Goal: Task Accomplishment & Management: Manage account settings

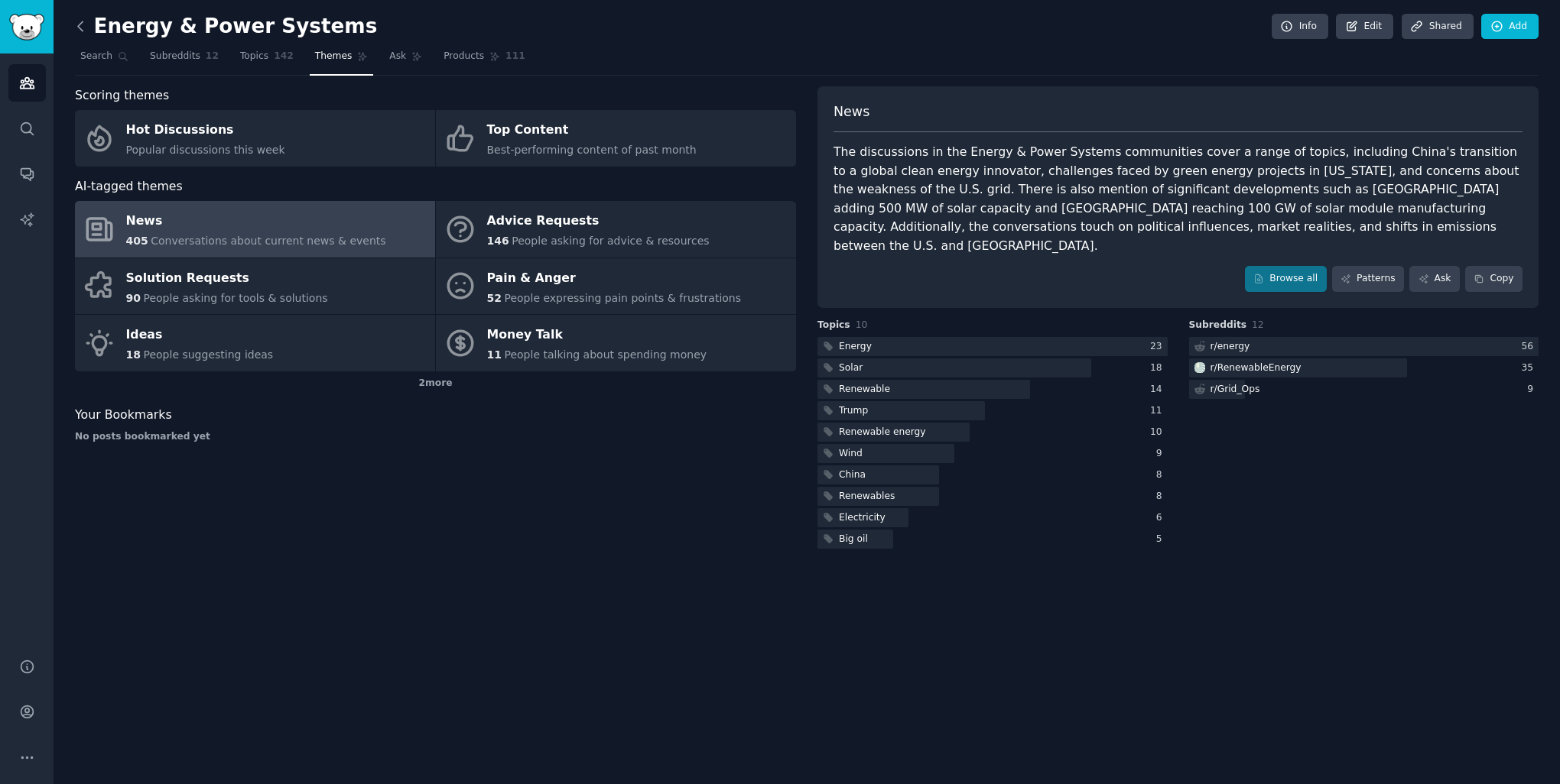
click at [81, 20] on icon at bounding box center [80, 26] width 16 height 16
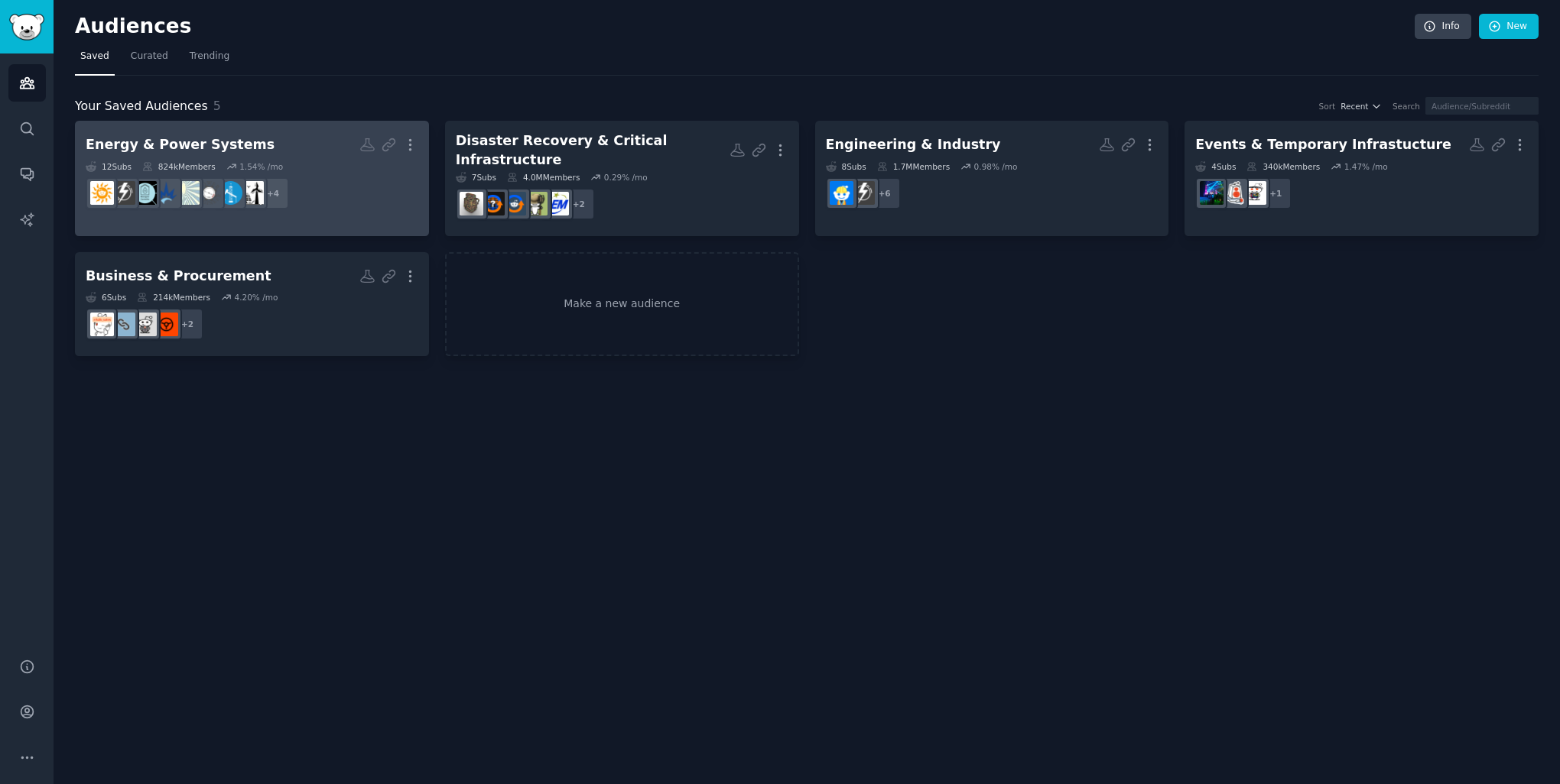
click at [356, 184] on dd "r/Grid_Ops, r/batteries, r/solarpower, r/energy + 4" at bounding box center [252, 193] width 333 height 43
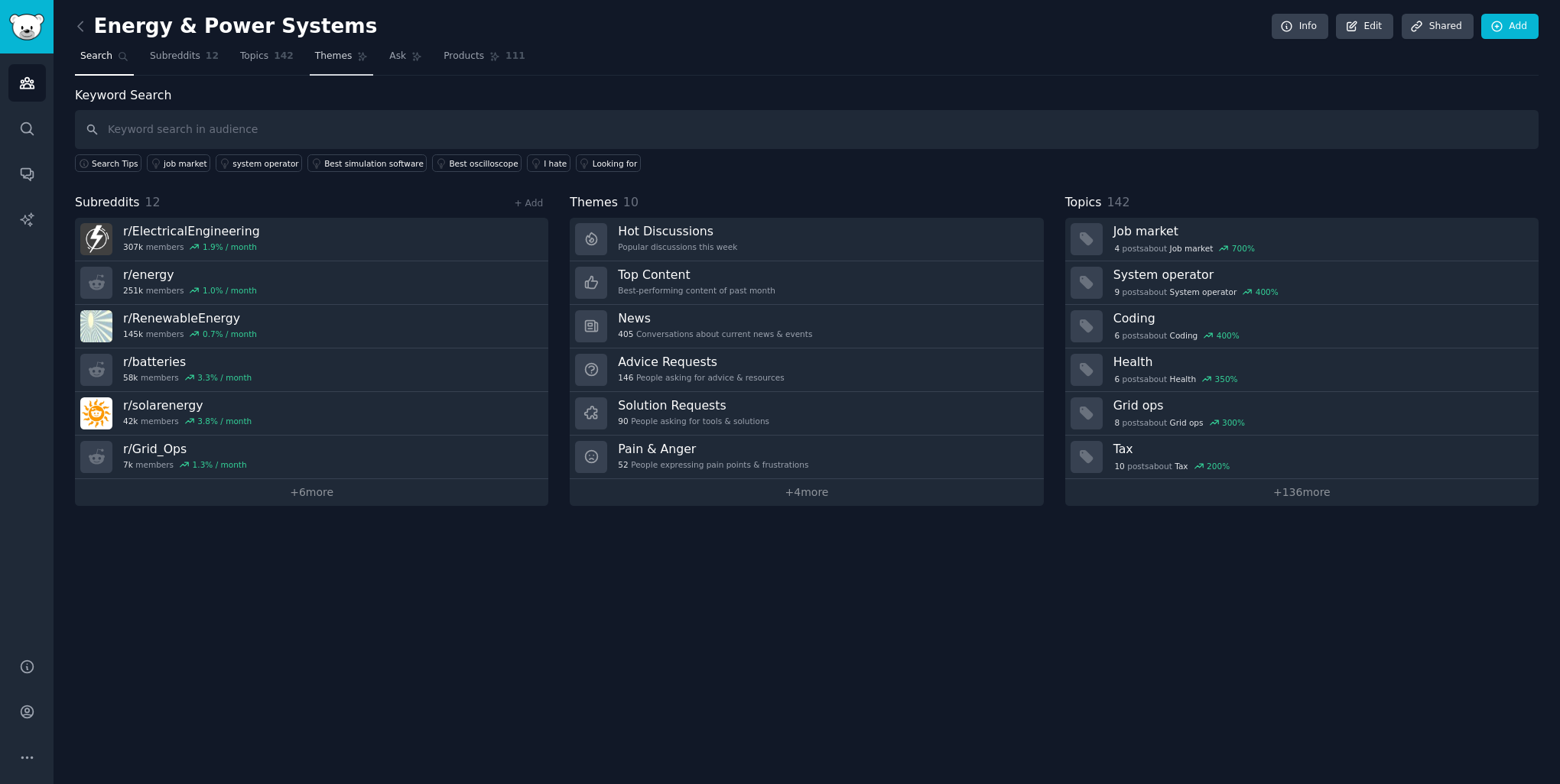
click at [325, 60] on span "Themes" at bounding box center [334, 56] width 37 height 14
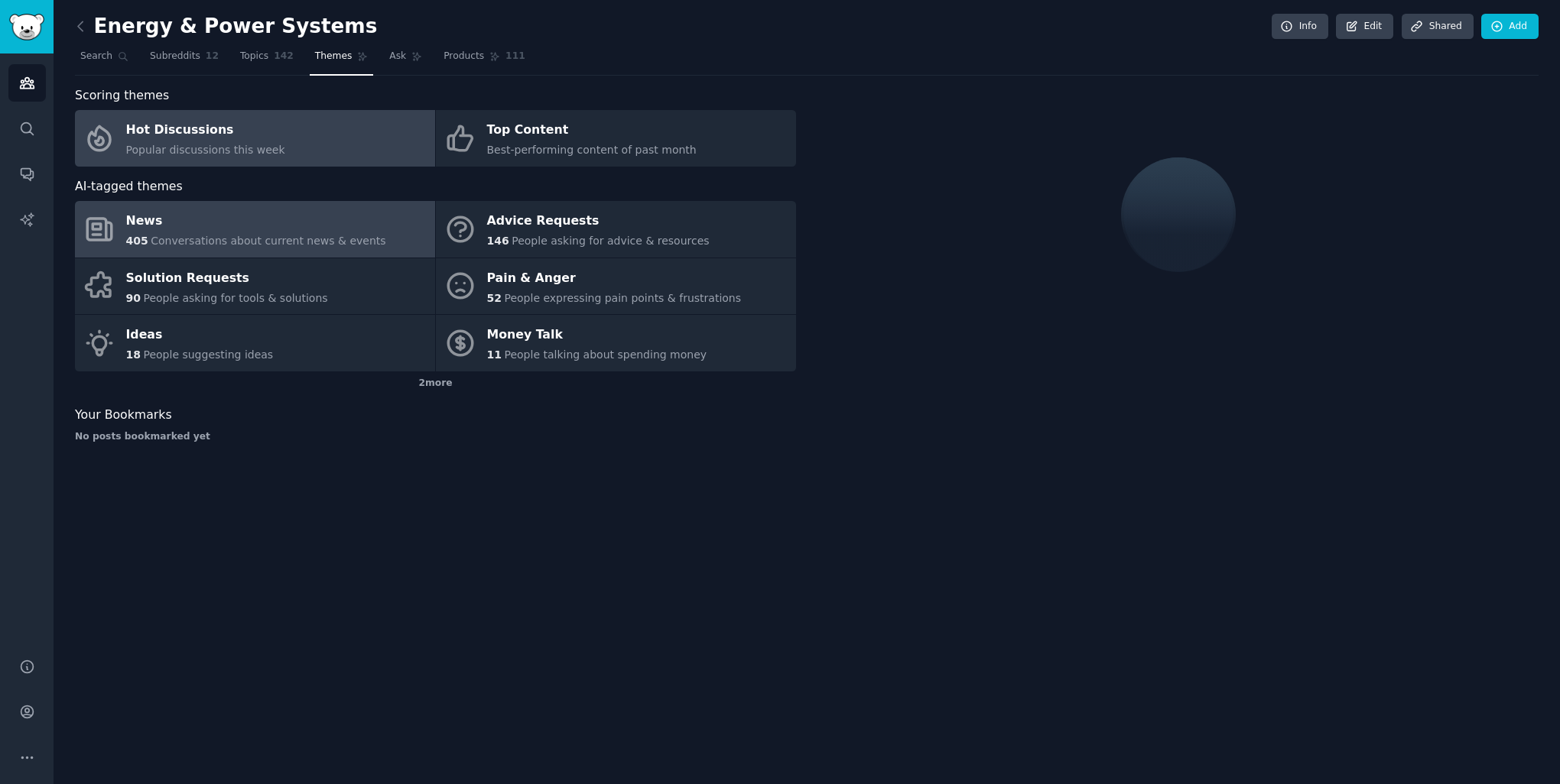
click at [348, 232] on div "News" at bounding box center [255, 221] width 260 height 25
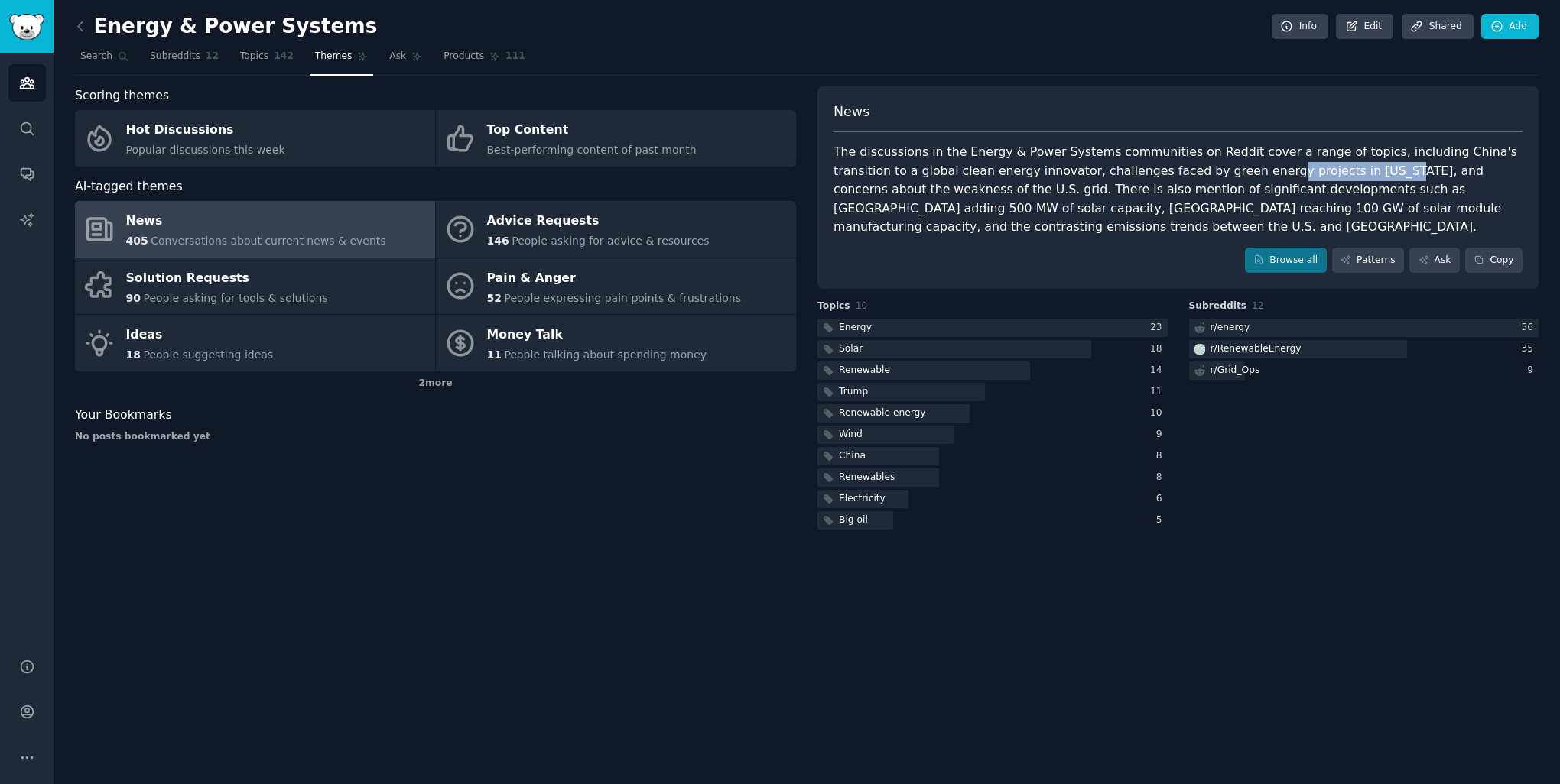
drag, startPoint x: 1167, startPoint y: 172, endPoint x: 1278, endPoint y: 167, distance: 111.1
click at [1278, 167] on div "The discussions in the Energy & Power Systems communities on Reddit cover a ran…" at bounding box center [1178, 190] width 689 height 94
drag, startPoint x: 1278, startPoint y: 167, endPoint x: 1379, endPoint y: 160, distance: 101.2
click at [1379, 161] on div "The discussions in the Energy & Power Systems communities on Reddit cover a ran…" at bounding box center [1178, 190] width 689 height 94
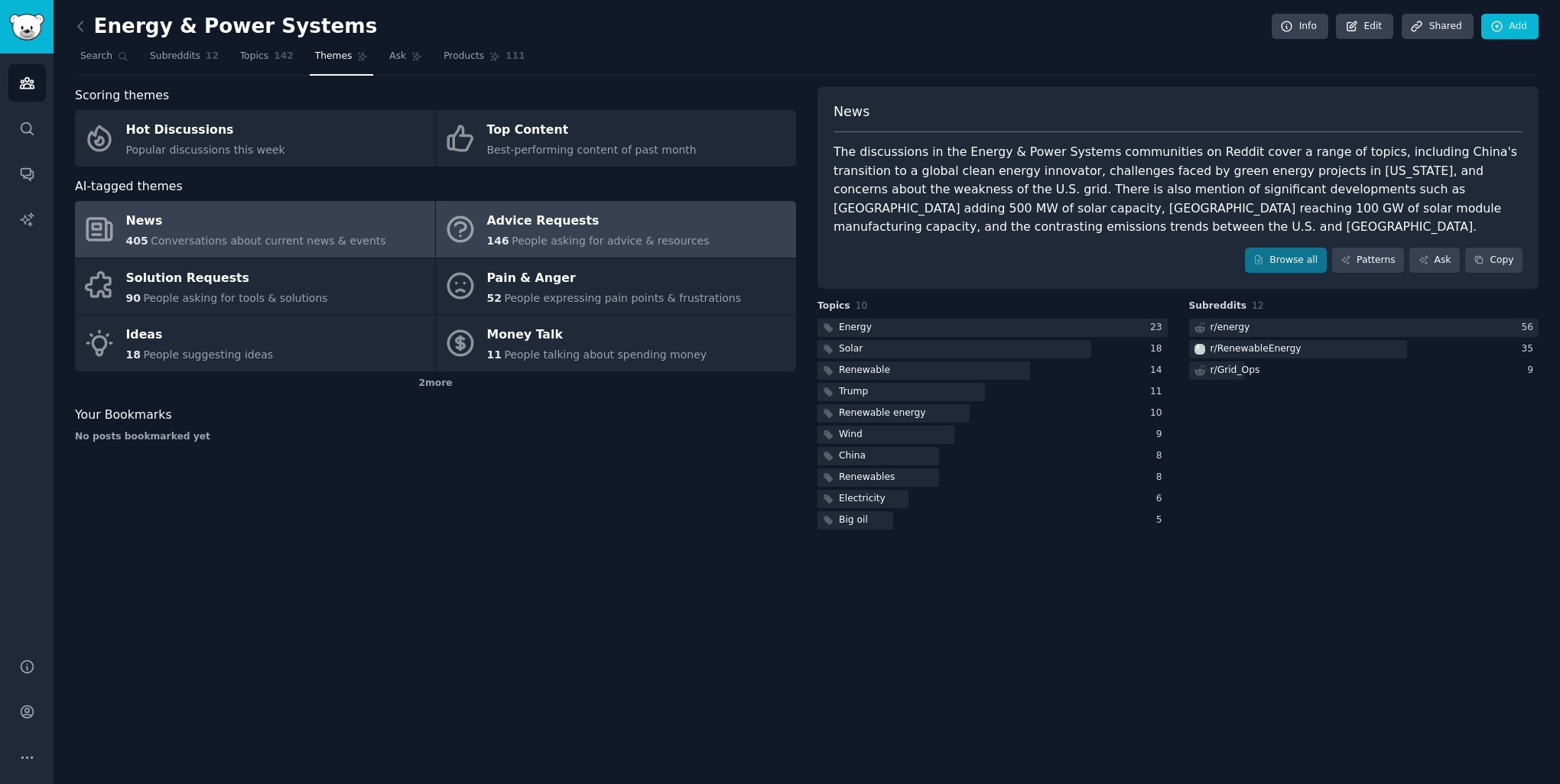
click at [506, 228] on div "Advice Requests" at bounding box center [598, 221] width 222 height 25
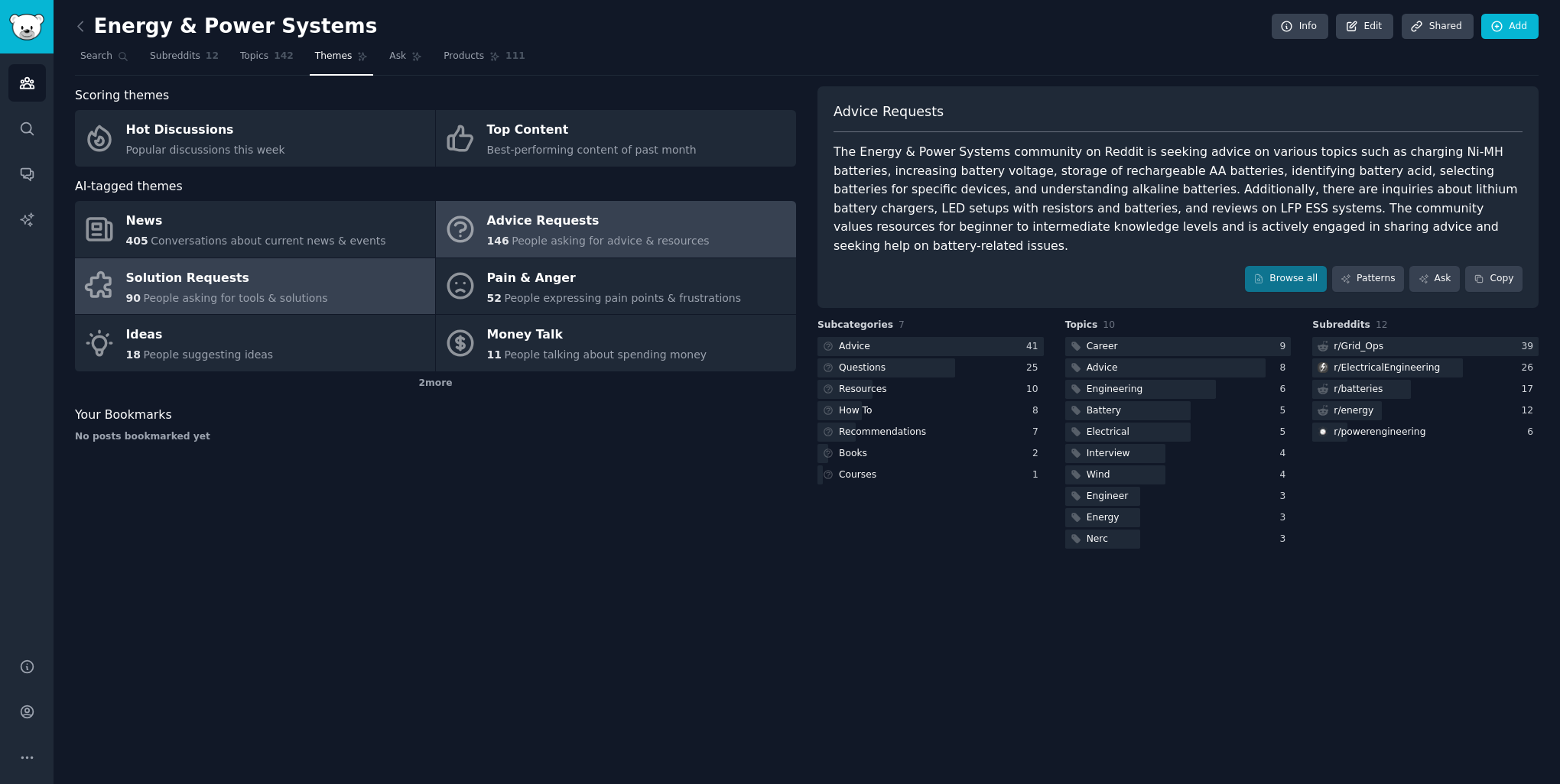
click at [204, 283] on div "Solution Requests" at bounding box center [227, 278] width 202 height 25
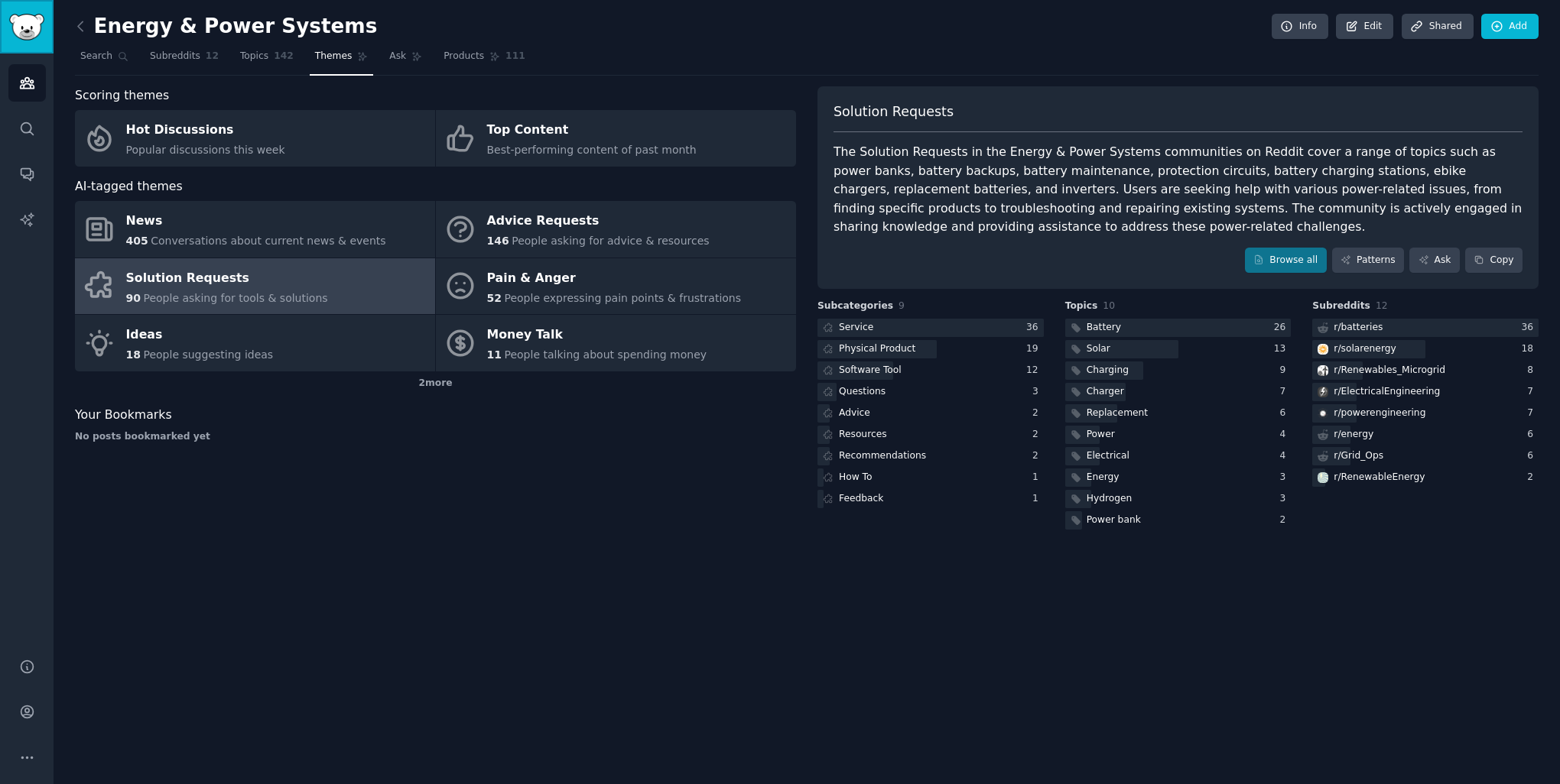
click at [32, 22] on img "Sidebar" at bounding box center [26, 26] width 35 height 26
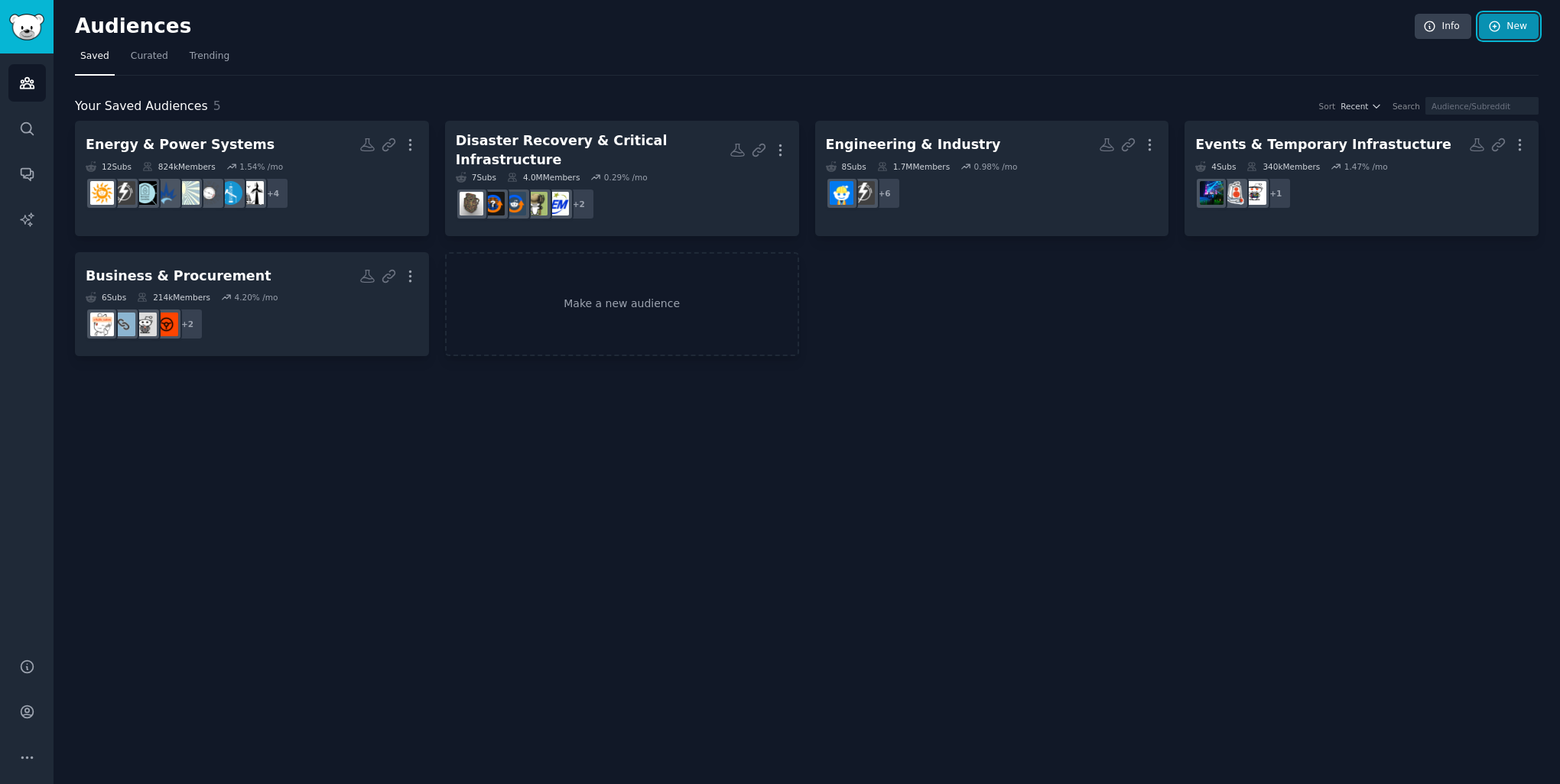
click at [1508, 17] on link "New" at bounding box center [1509, 26] width 60 height 26
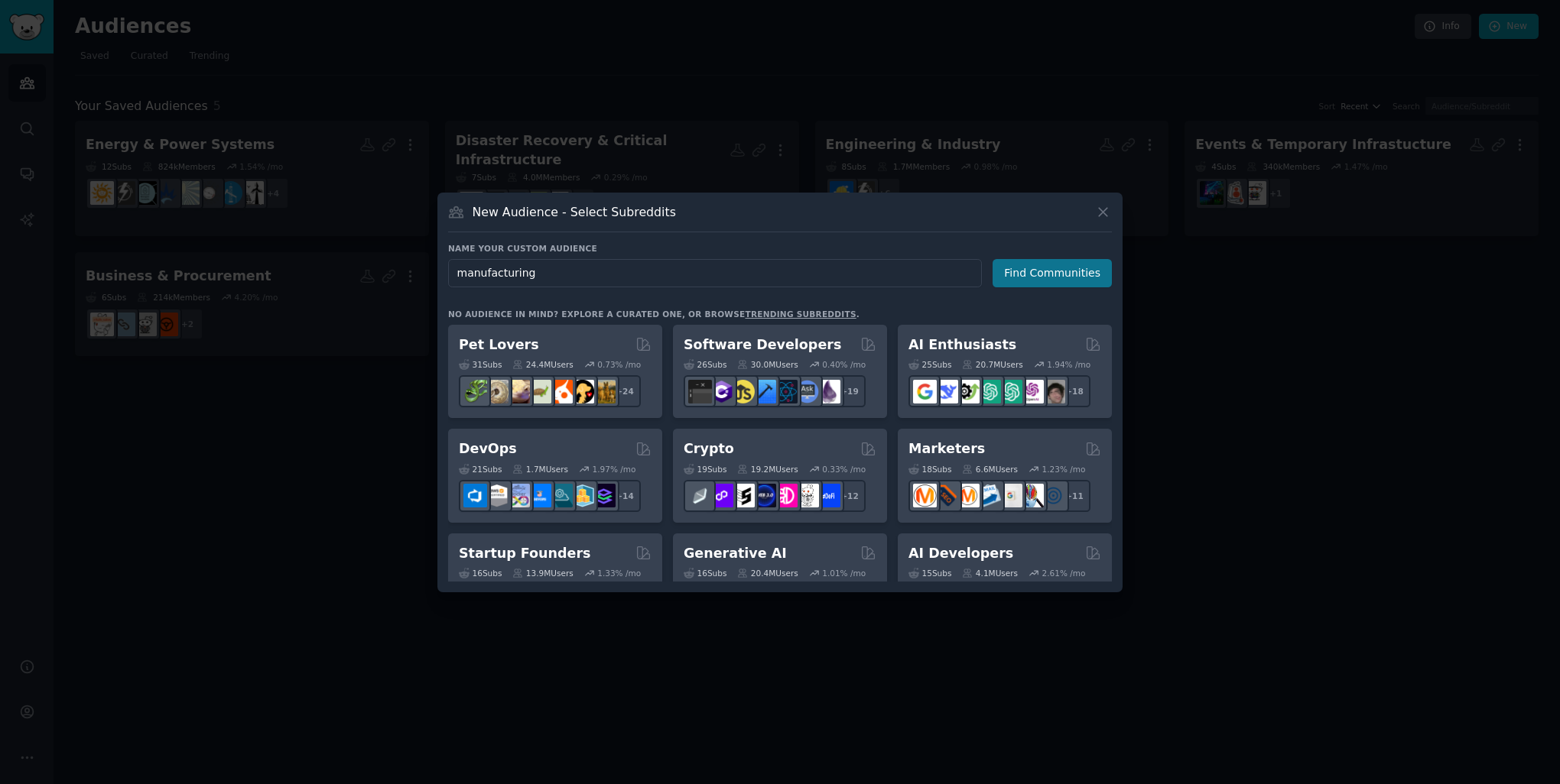
type input "manufacturing"
click at [1092, 281] on button "Find Communities" at bounding box center [1052, 272] width 119 height 28
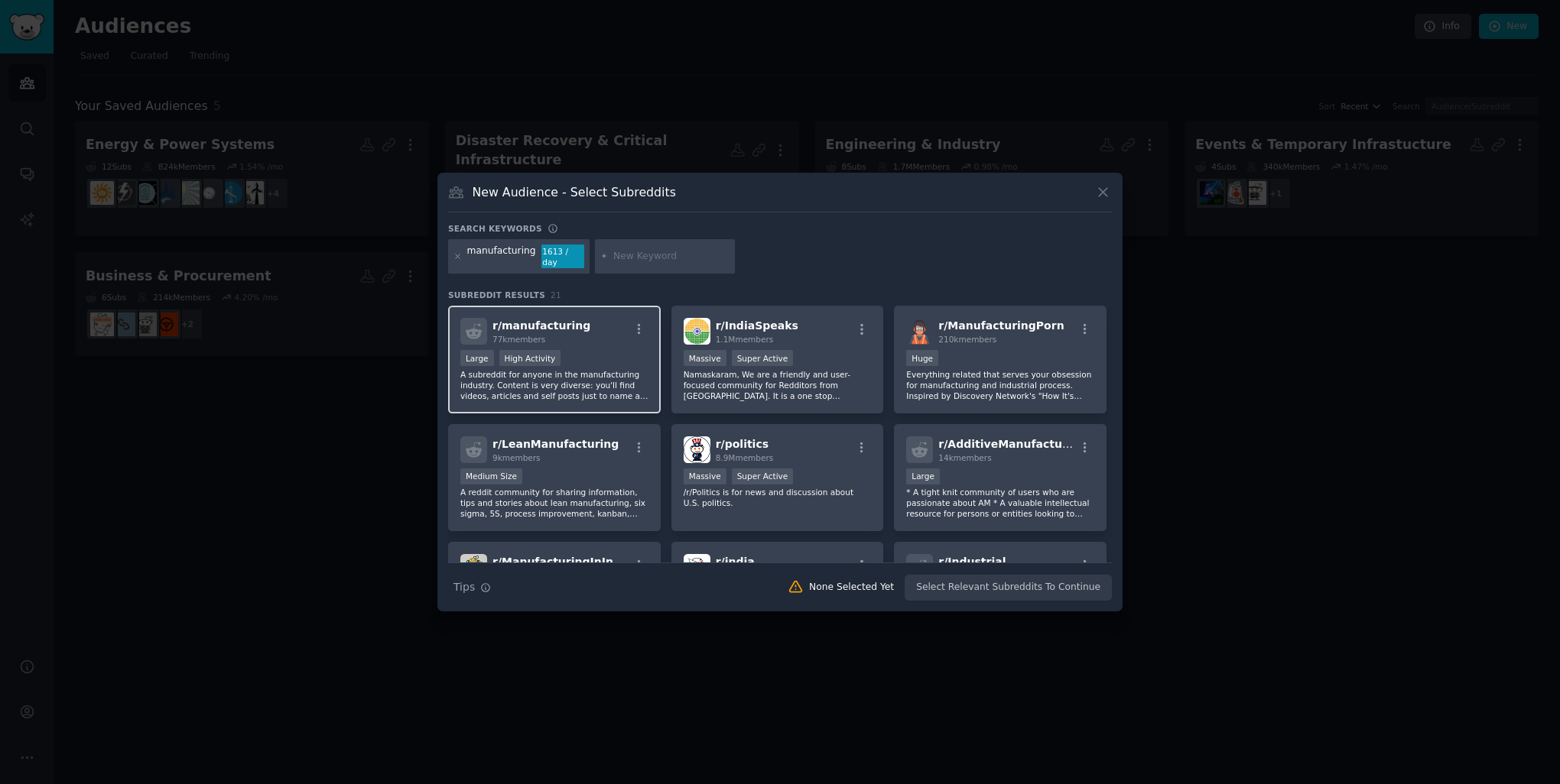
click at [592, 350] on div ">= 80th percentile for submissions / day Large High Activity" at bounding box center [554, 359] width 188 height 19
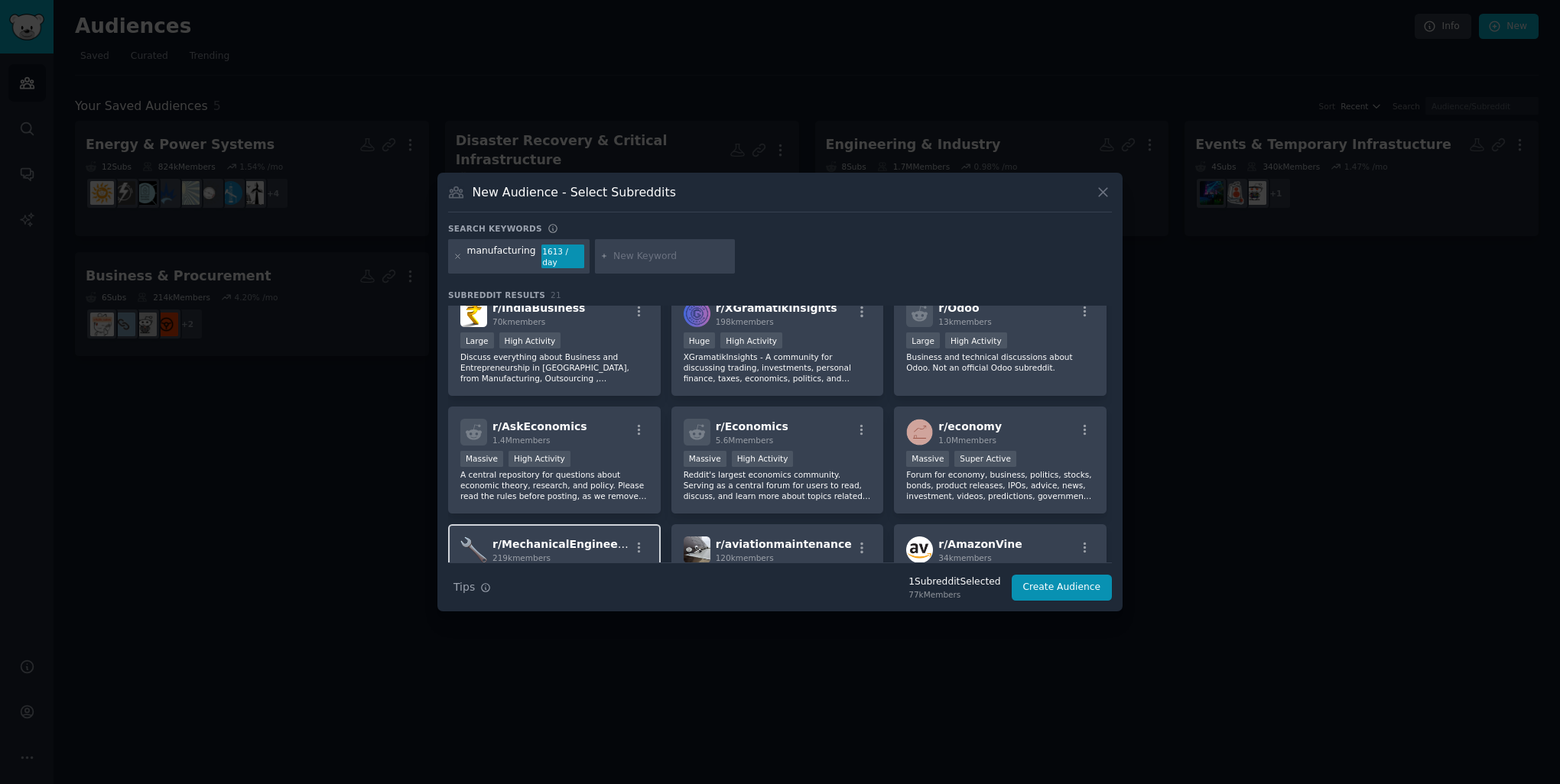
scroll to position [613, 0]
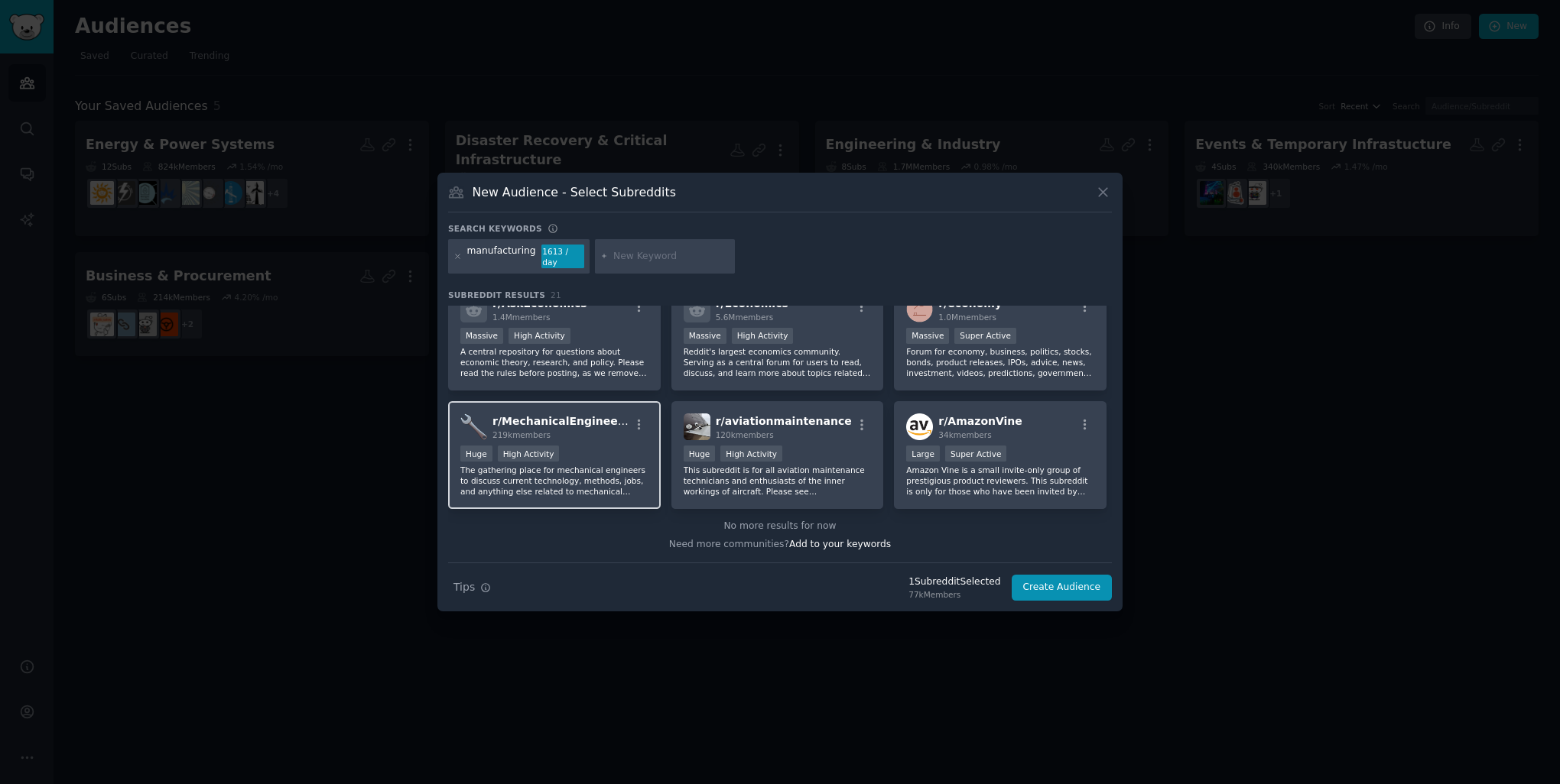
click at [593, 424] on span "r/ MechanicalEngineering" at bounding box center [566, 421] width 149 height 12
click at [1053, 585] on button "Create Audience" at bounding box center [1062, 587] width 101 height 26
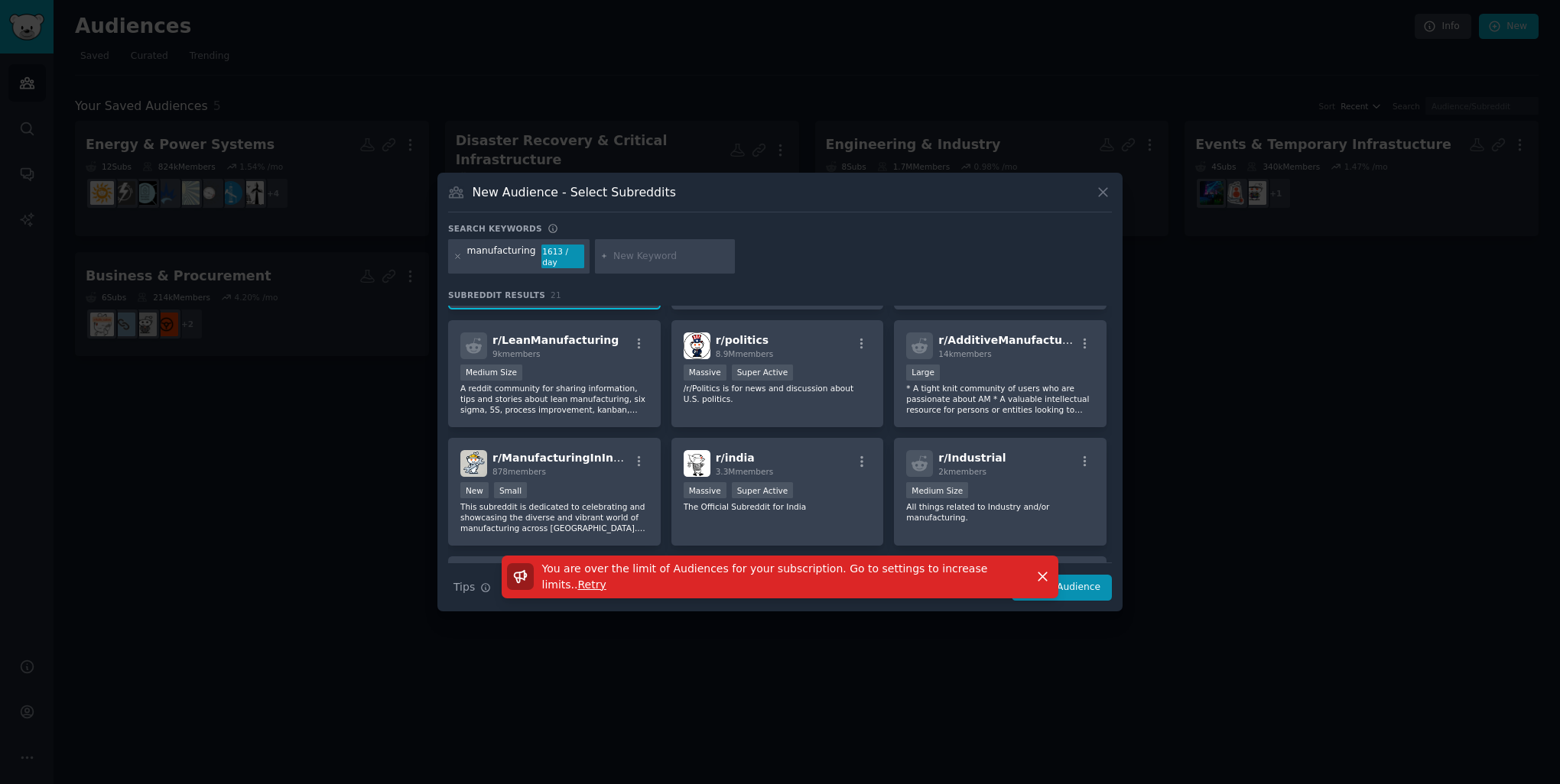
scroll to position [0, 0]
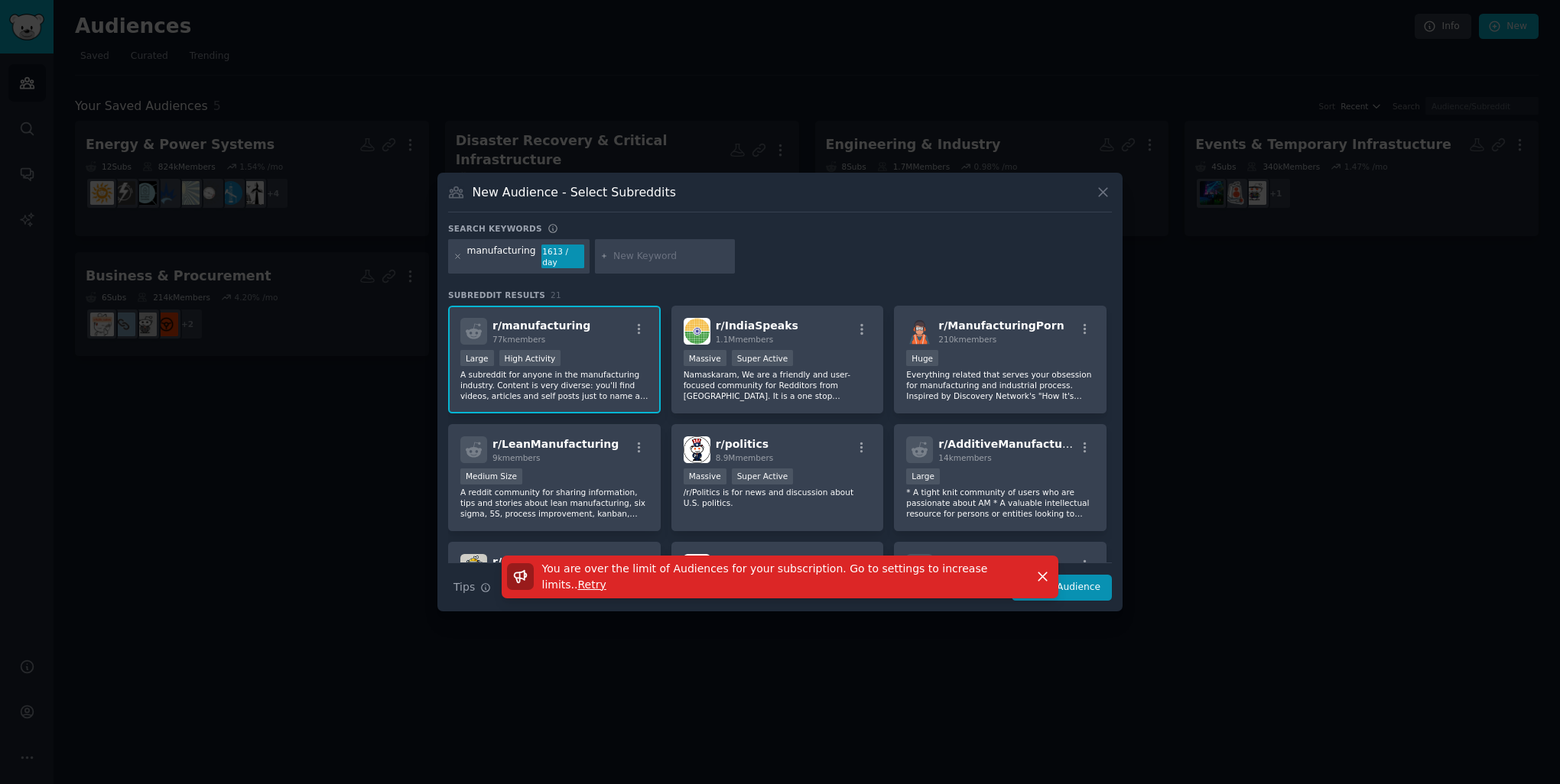
click at [988, 239] on div "Search keywords" at bounding box center [779, 231] width 663 height 16
click at [1104, 195] on icon at bounding box center [1103, 192] width 16 height 16
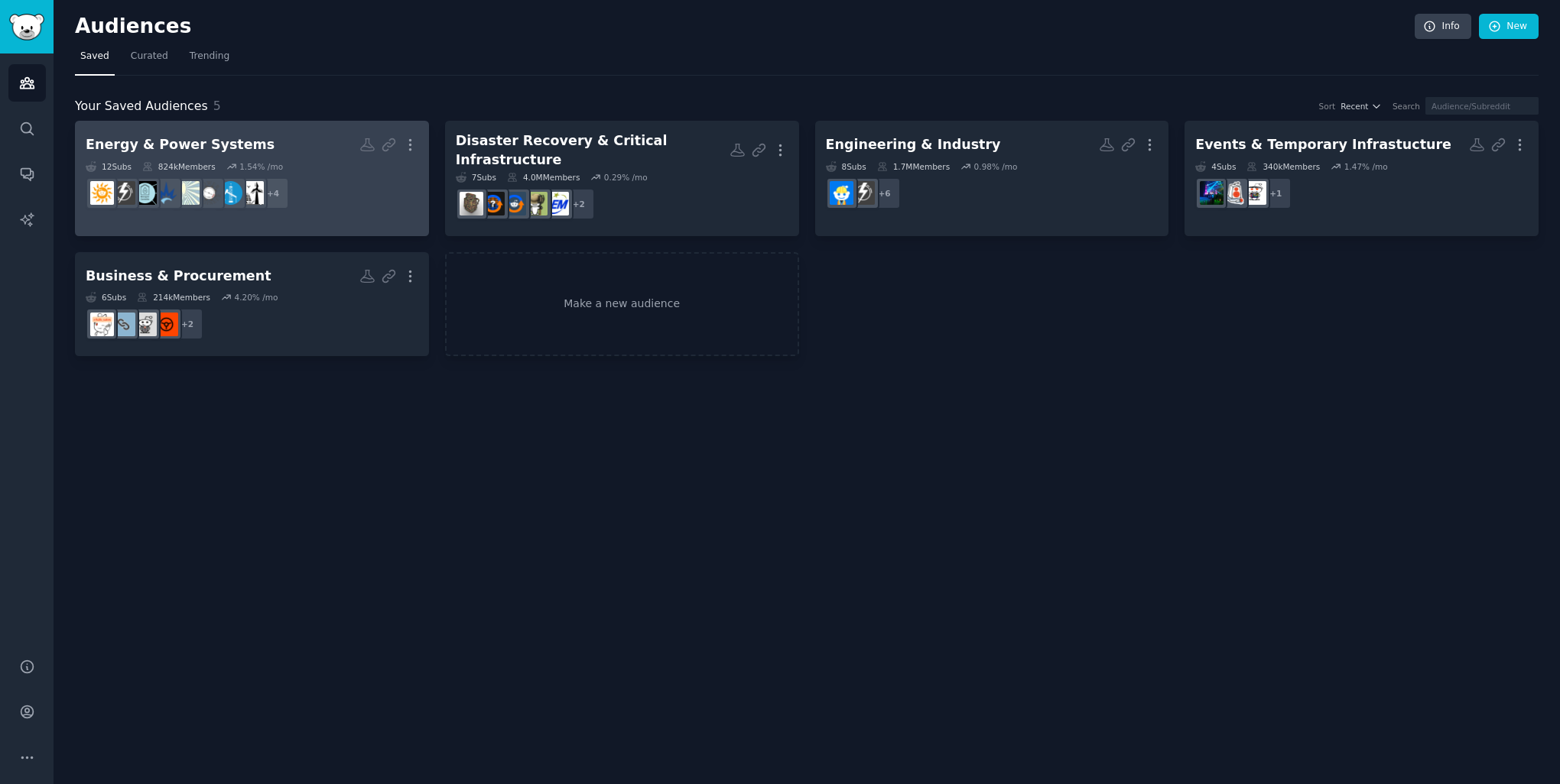
click at [326, 171] on div "12 Sub s 824k Members 1.54 % /mo r/powerengineering + 4" at bounding box center [252, 187] width 333 height 54
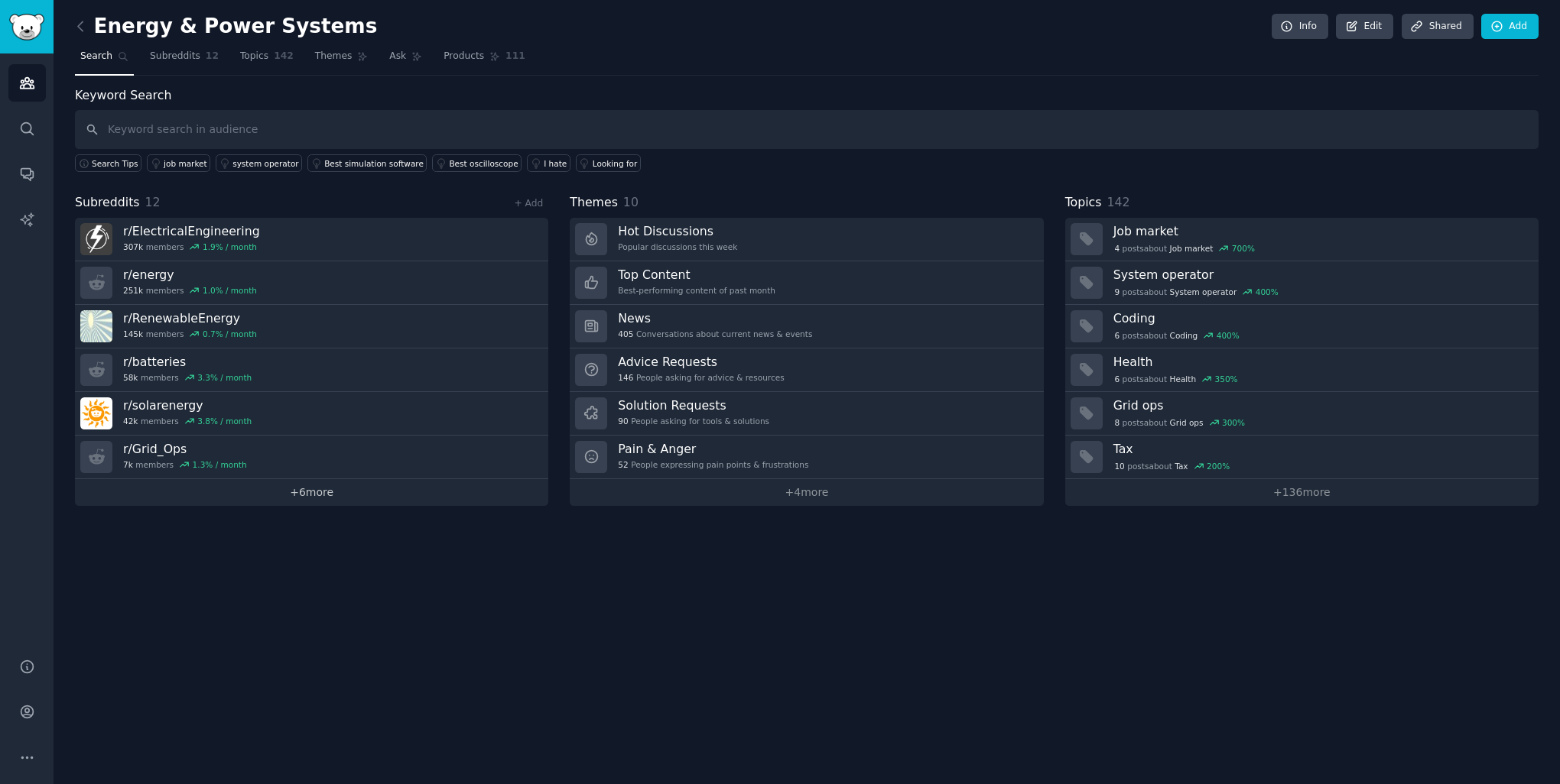
click at [318, 495] on link "+ 6 more" at bounding box center [312, 492] width 473 height 26
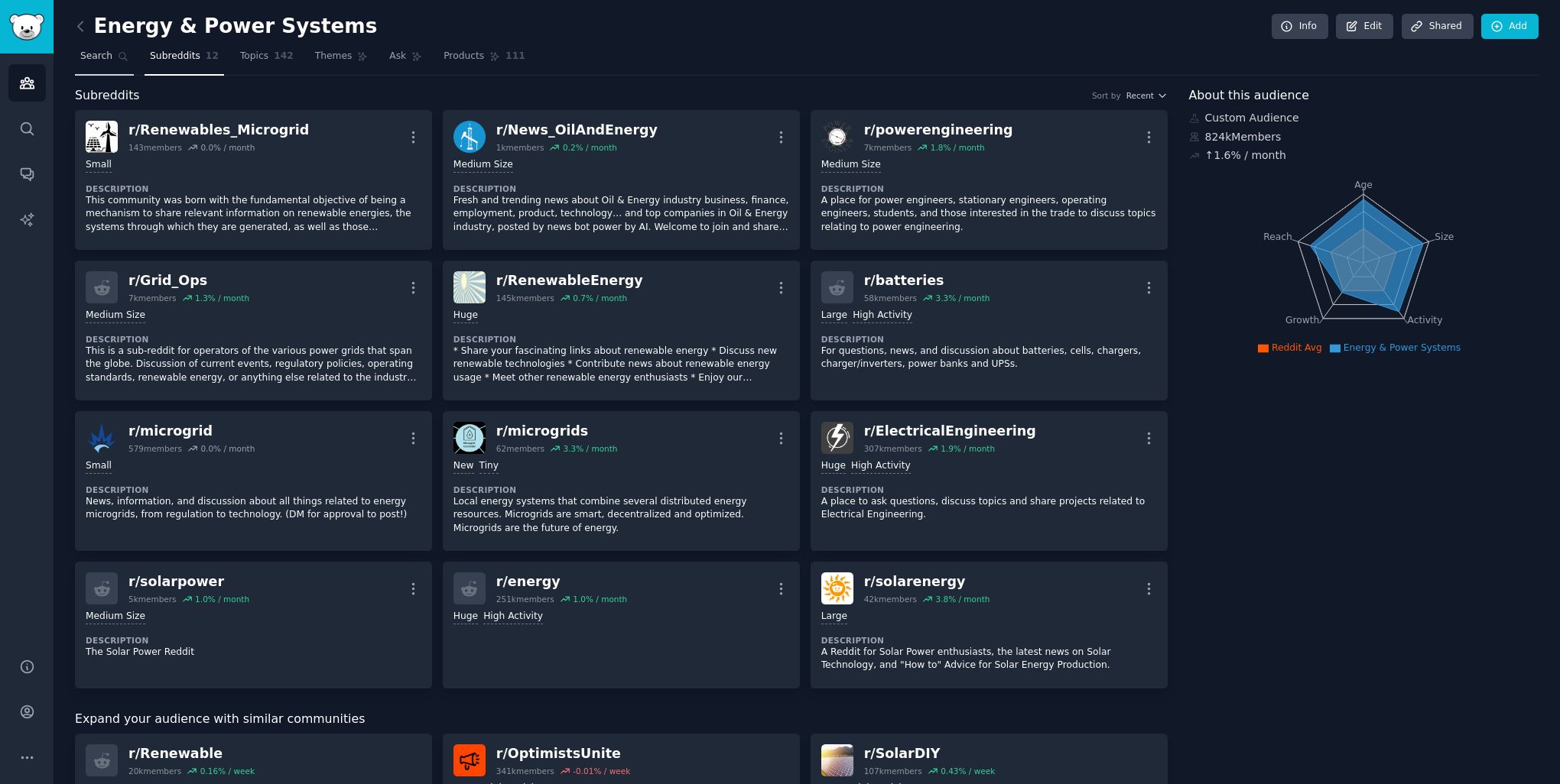
click at [118, 61] on icon at bounding box center [123, 56] width 11 height 11
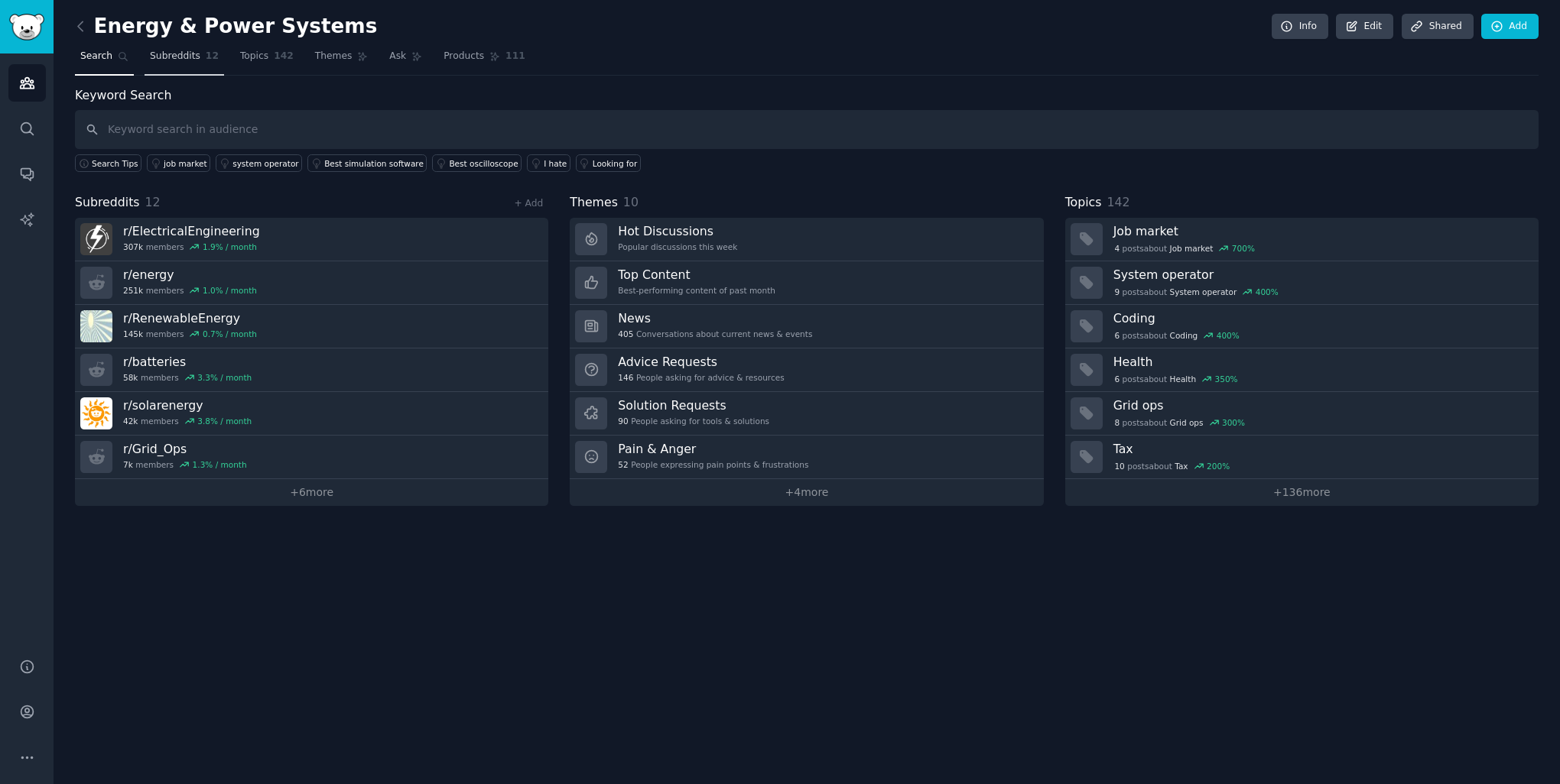
click at [185, 60] on span "Subreddits" at bounding box center [175, 56] width 50 height 14
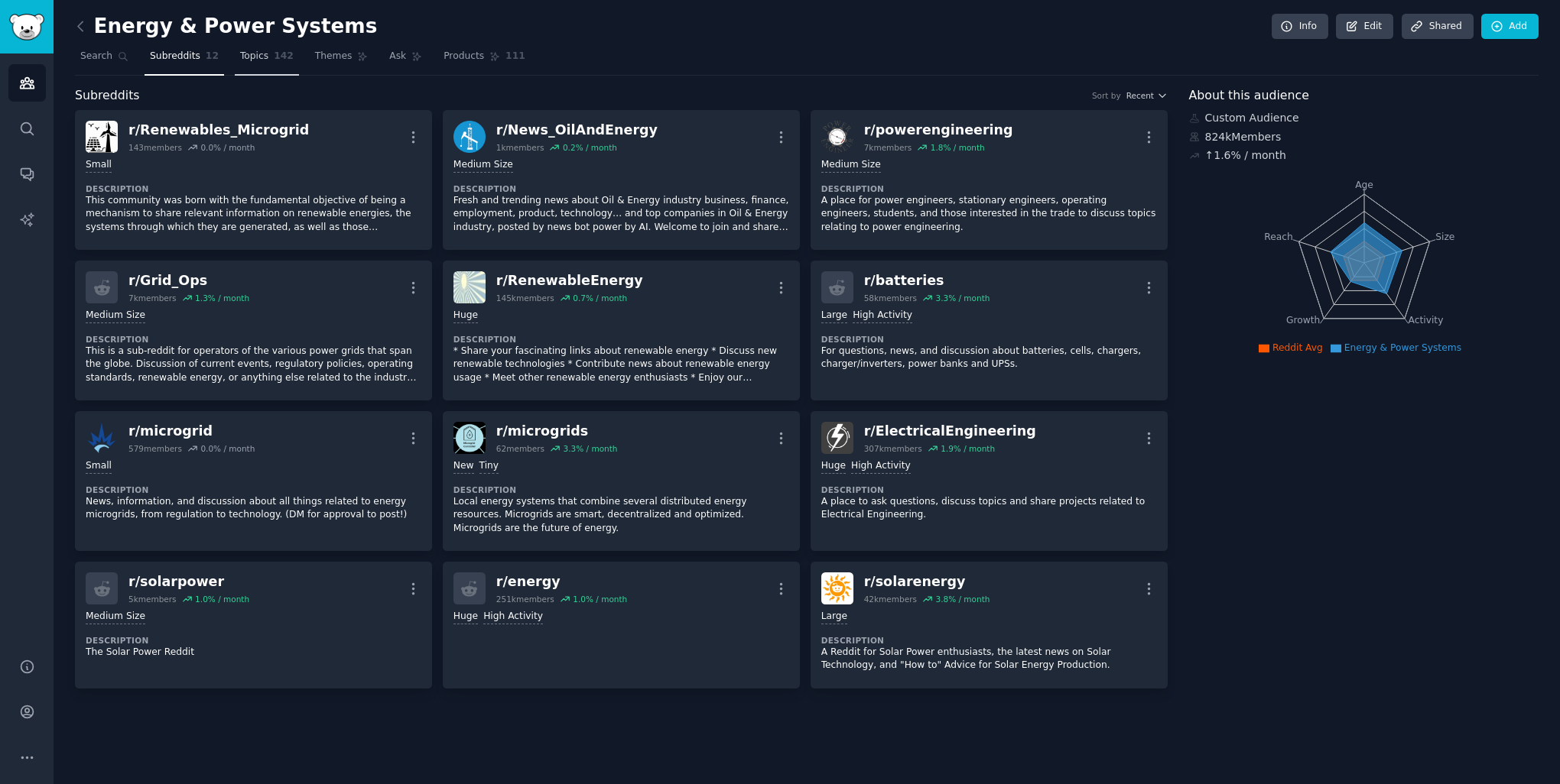
click at [259, 57] on link "Topics 142" at bounding box center [267, 60] width 64 height 31
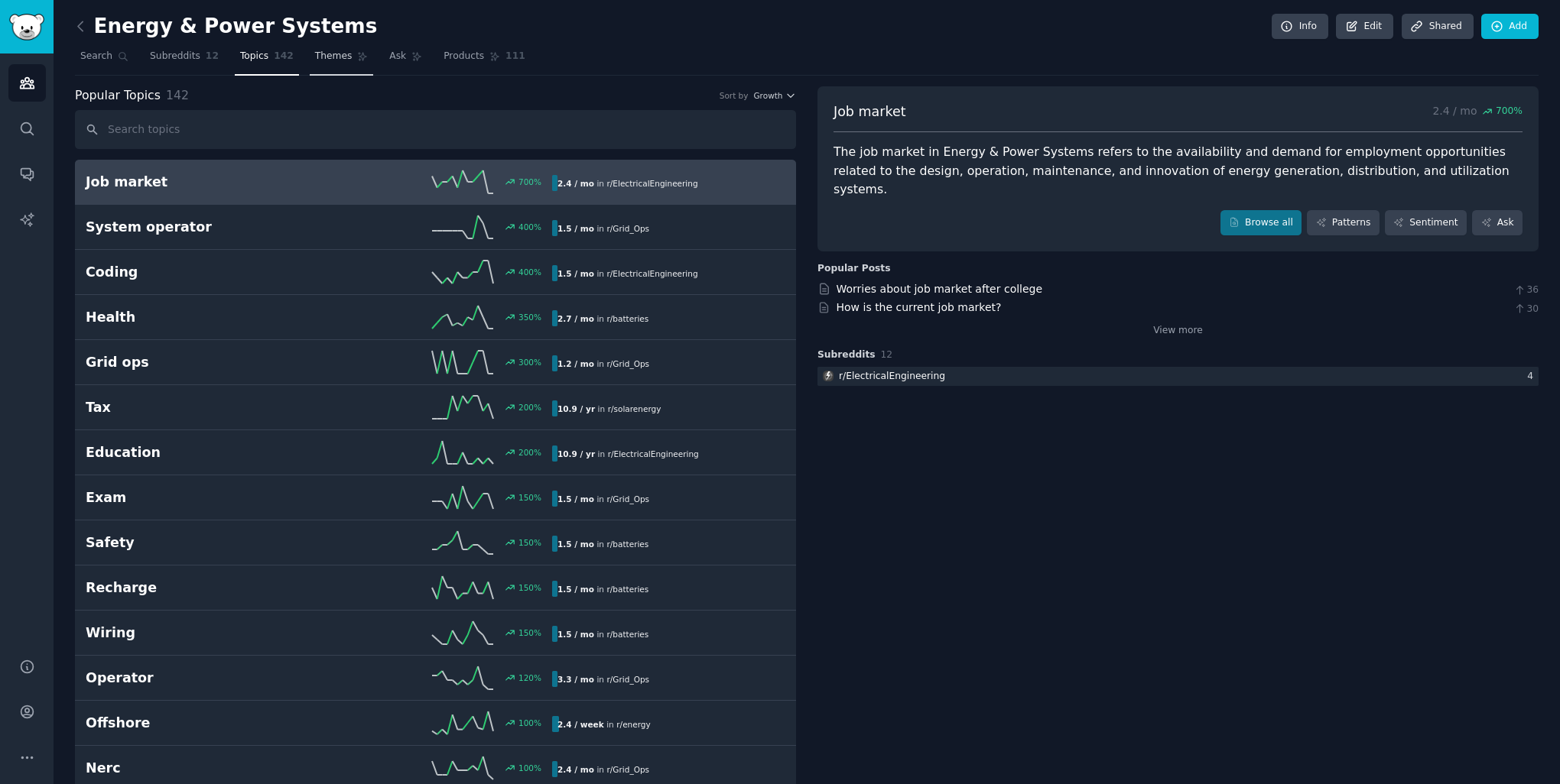
click at [320, 64] on link "Themes" at bounding box center [341, 60] width 64 height 31
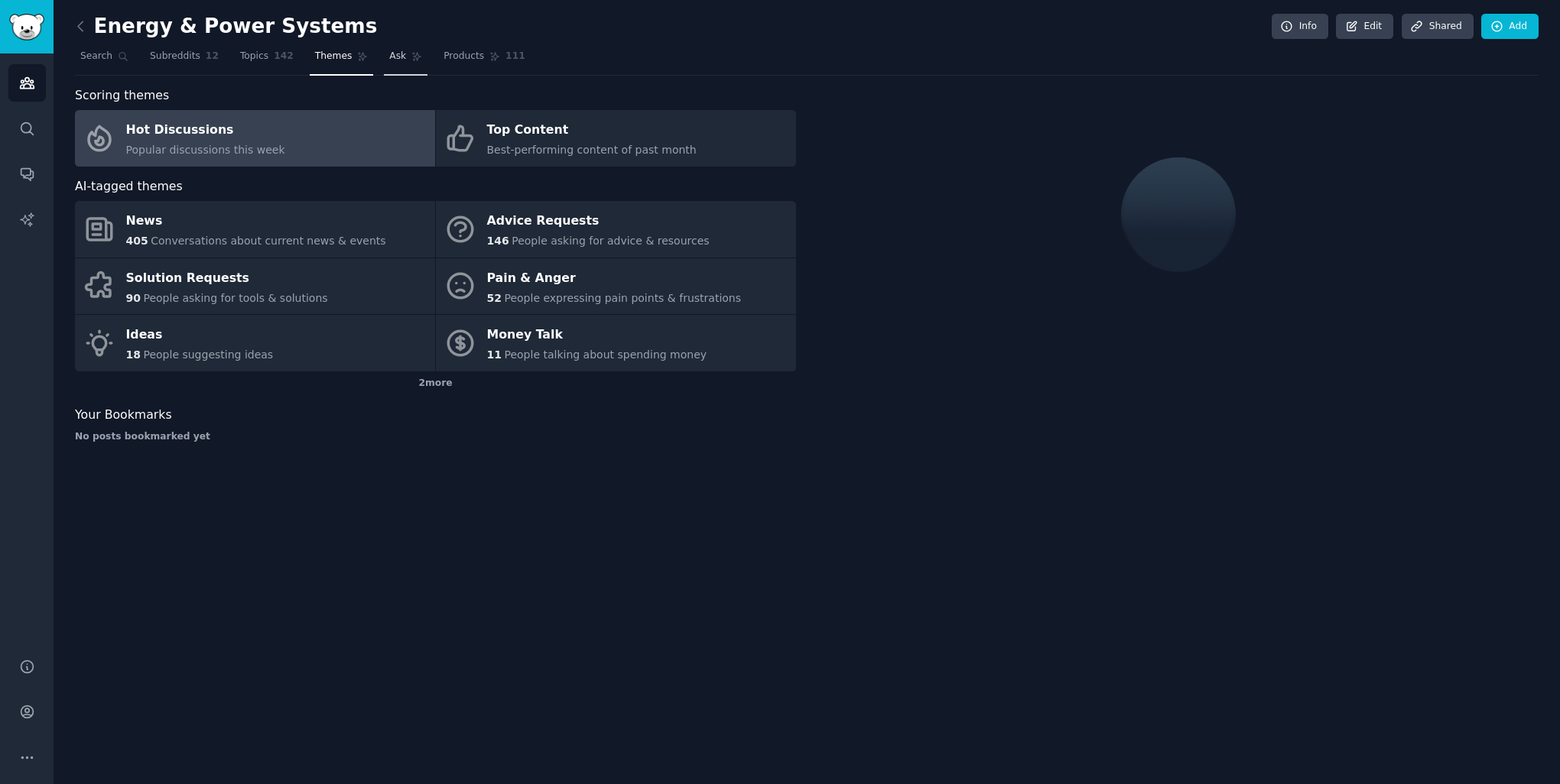
click at [387, 57] on link "Ask" at bounding box center [405, 60] width 43 height 31
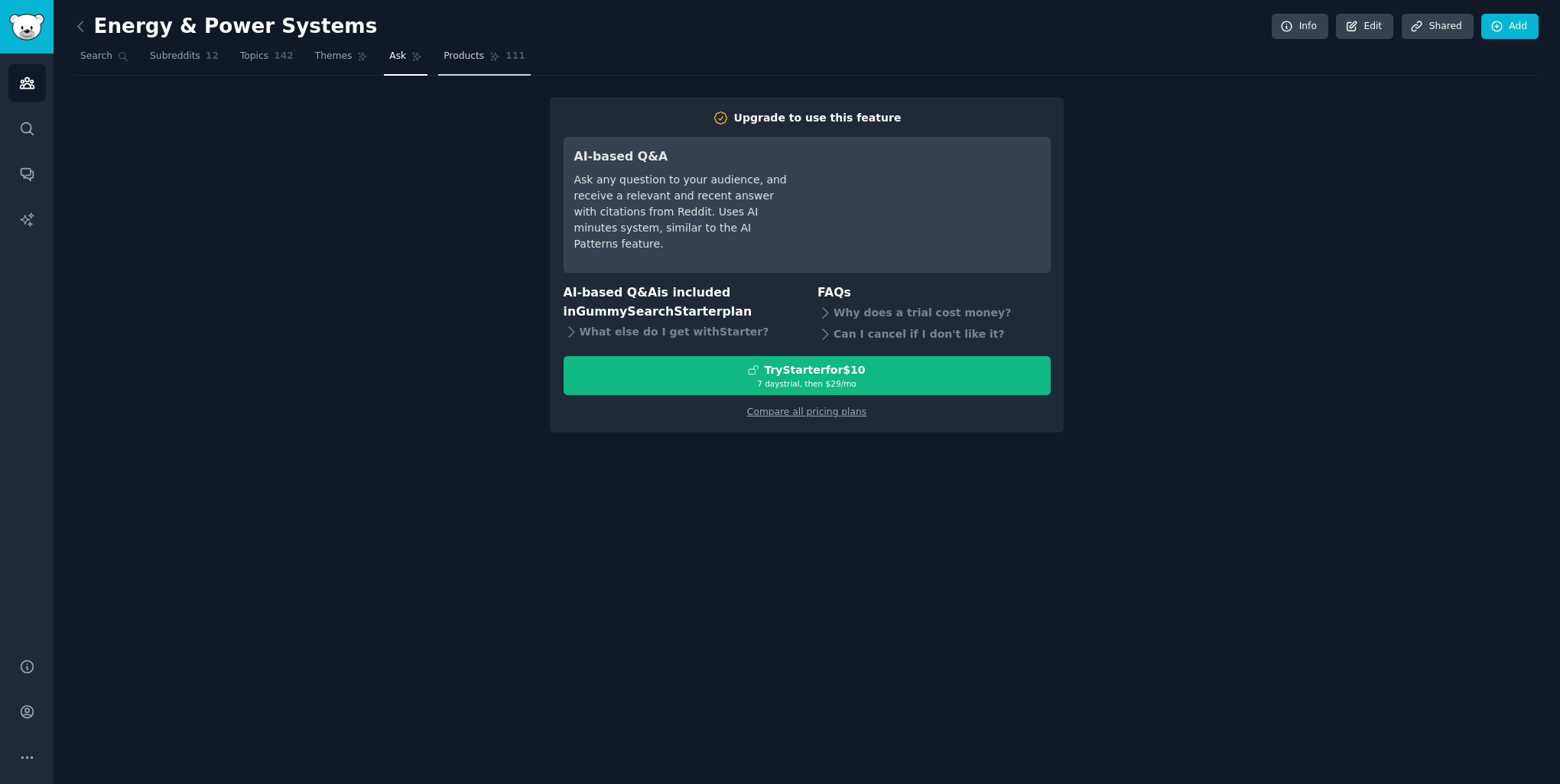
click at [444, 51] on span "Products" at bounding box center [464, 56] width 41 height 14
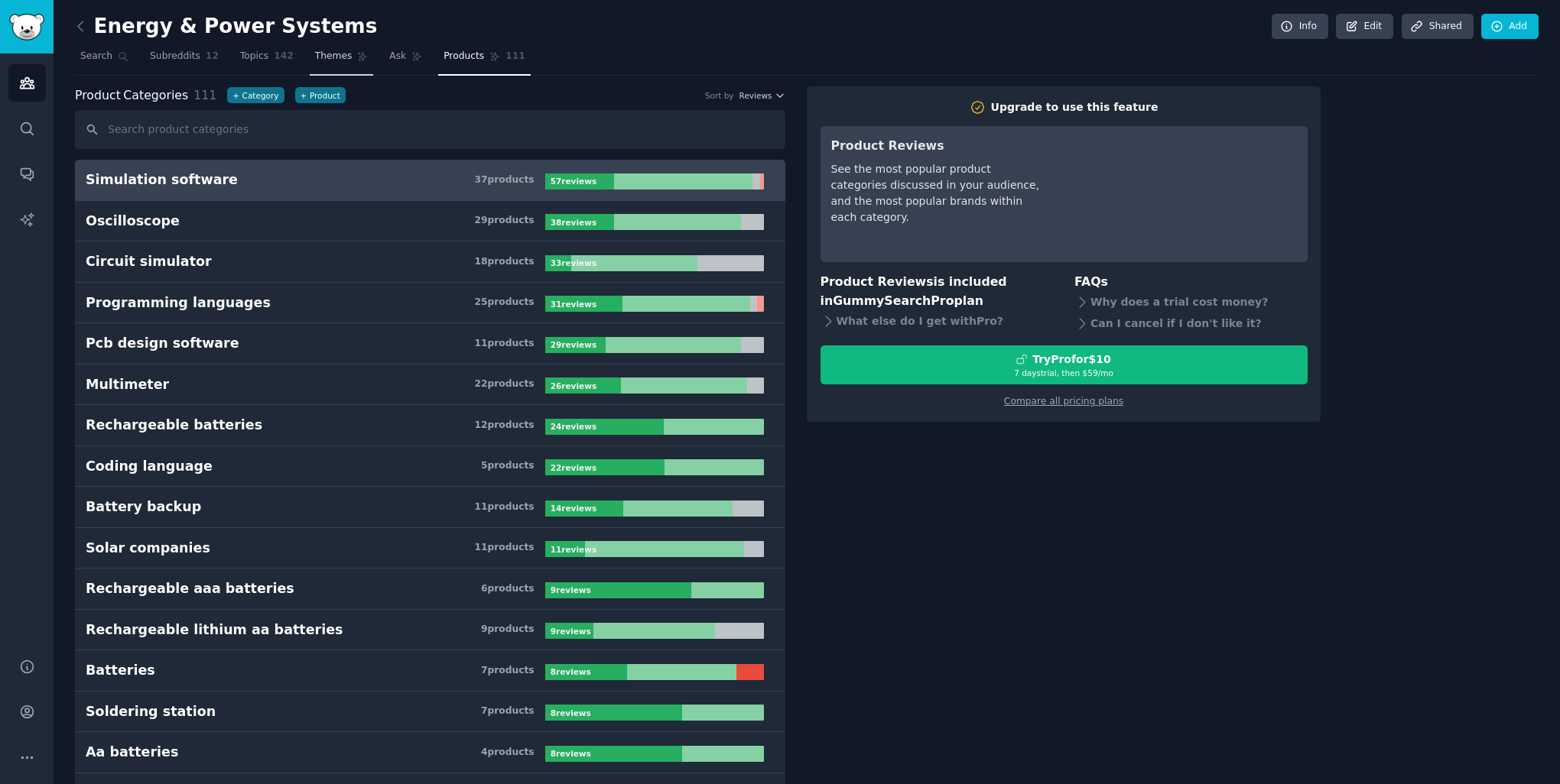
click at [320, 52] on span "Themes" at bounding box center [334, 56] width 37 height 14
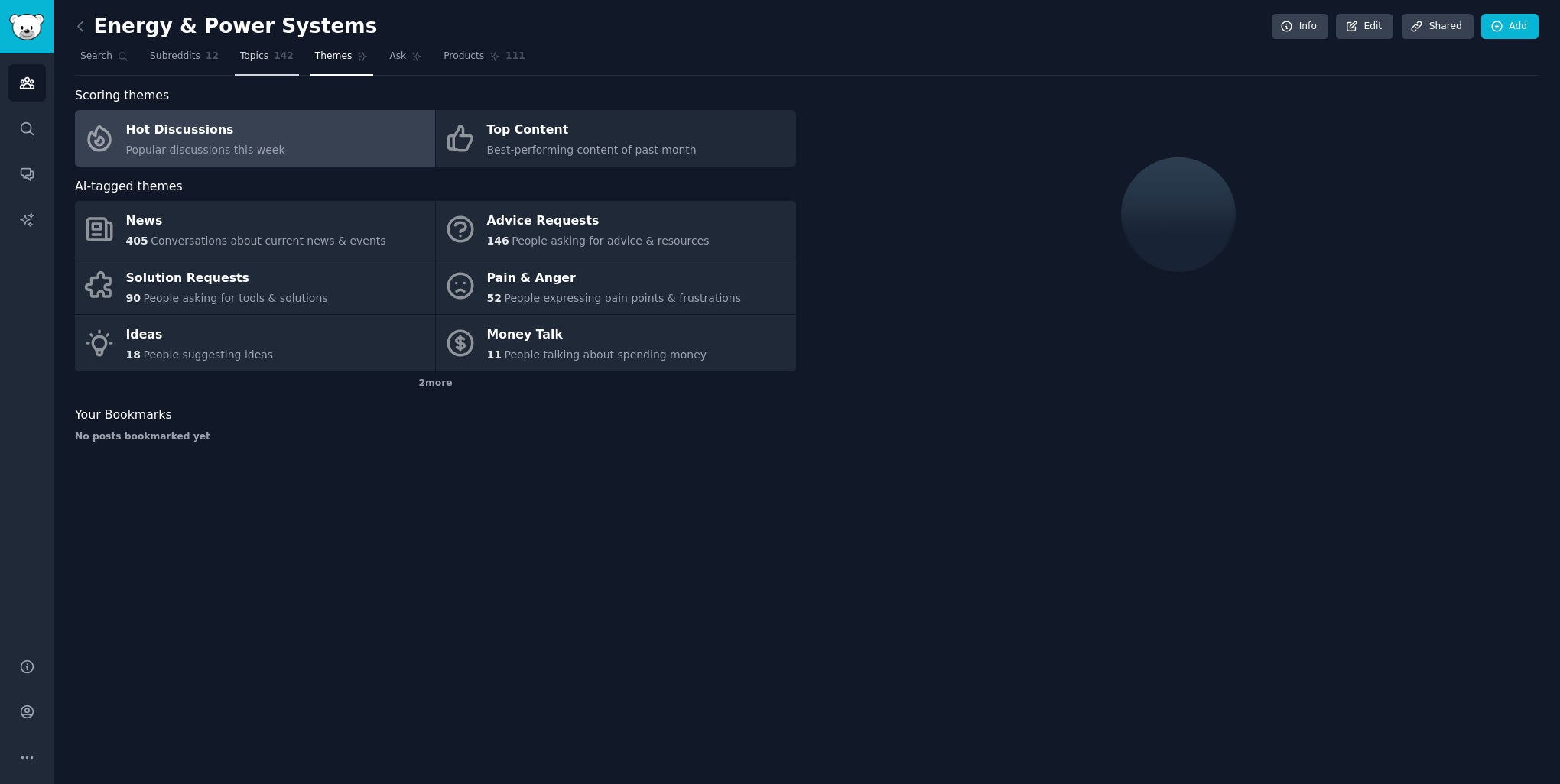
click at [252, 55] on span "Topics" at bounding box center [254, 56] width 28 height 14
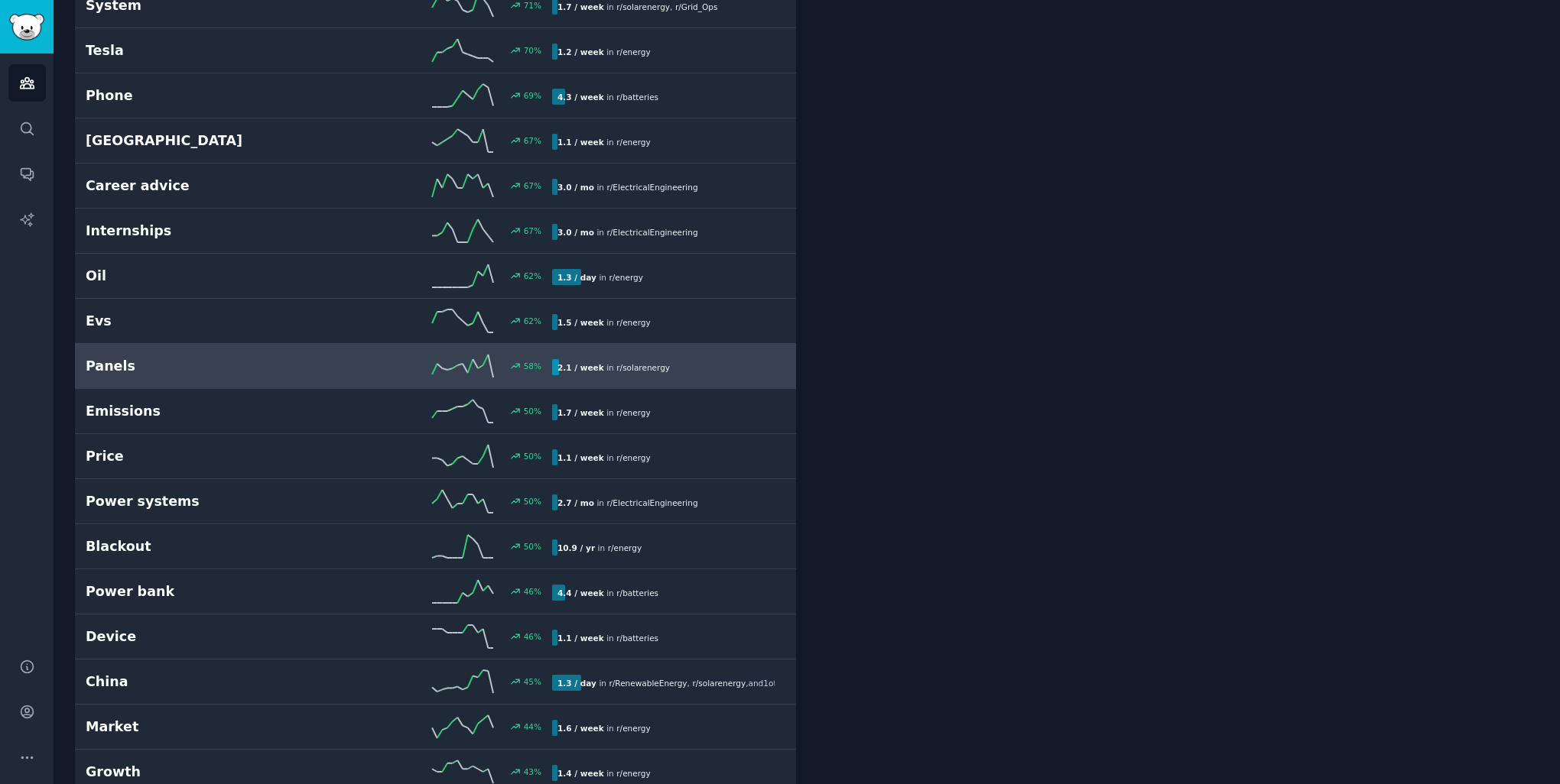
scroll to position [1070, 0]
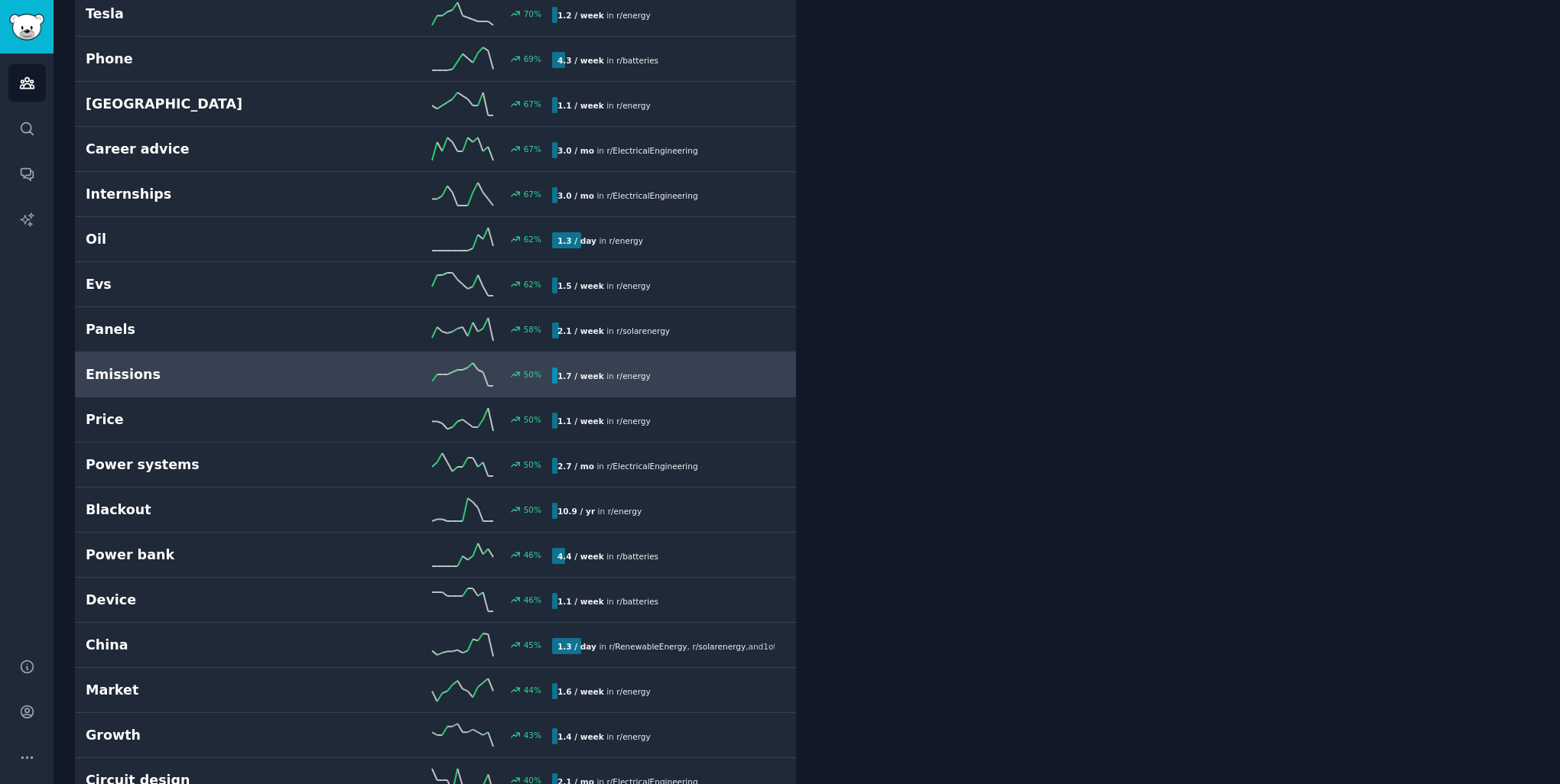
click at [117, 381] on h2 "Emissions" at bounding box center [203, 375] width 233 height 19
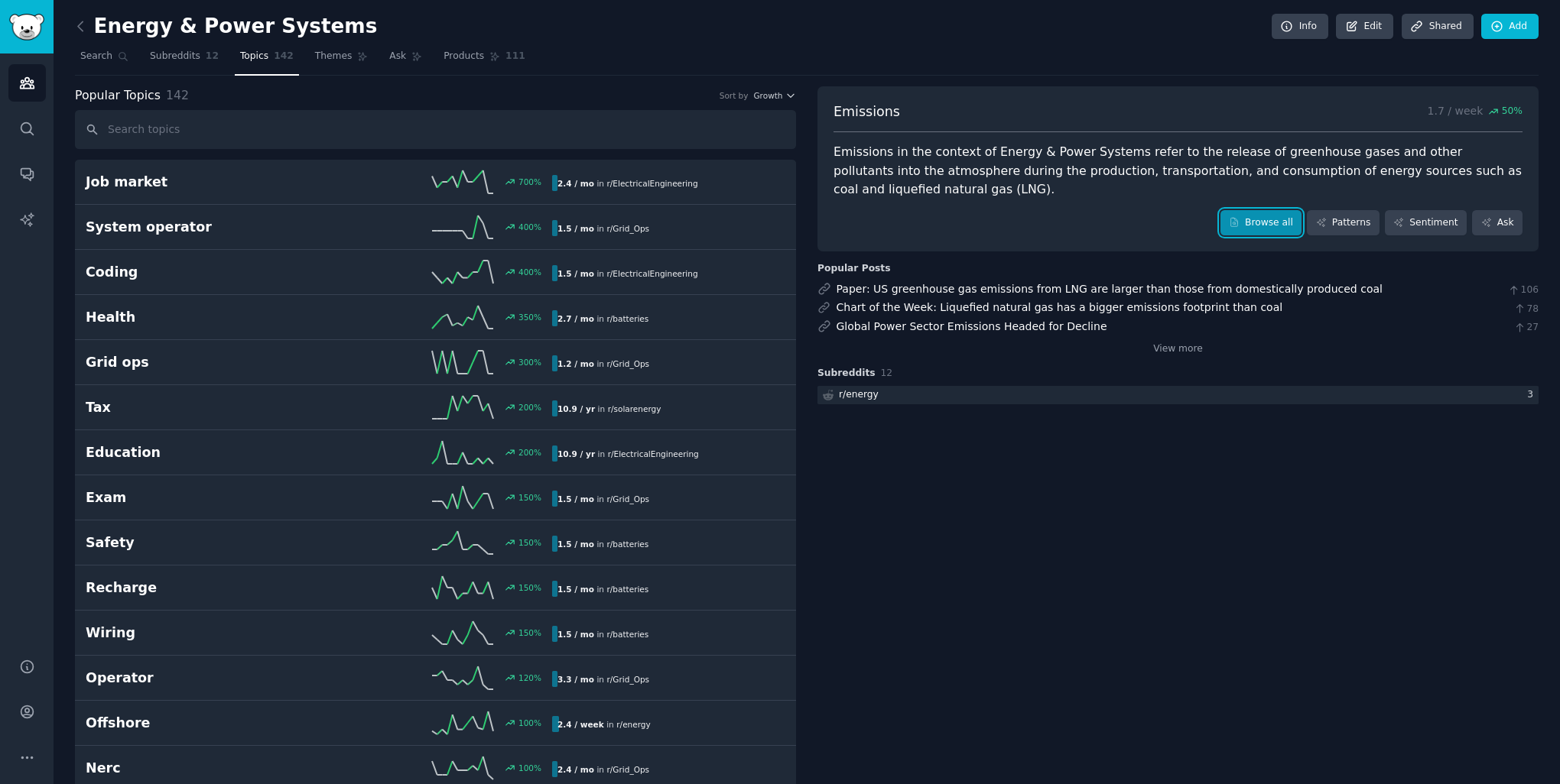
click at [1282, 215] on link "Browse all" at bounding box center [1261, 223] width 82 height 26
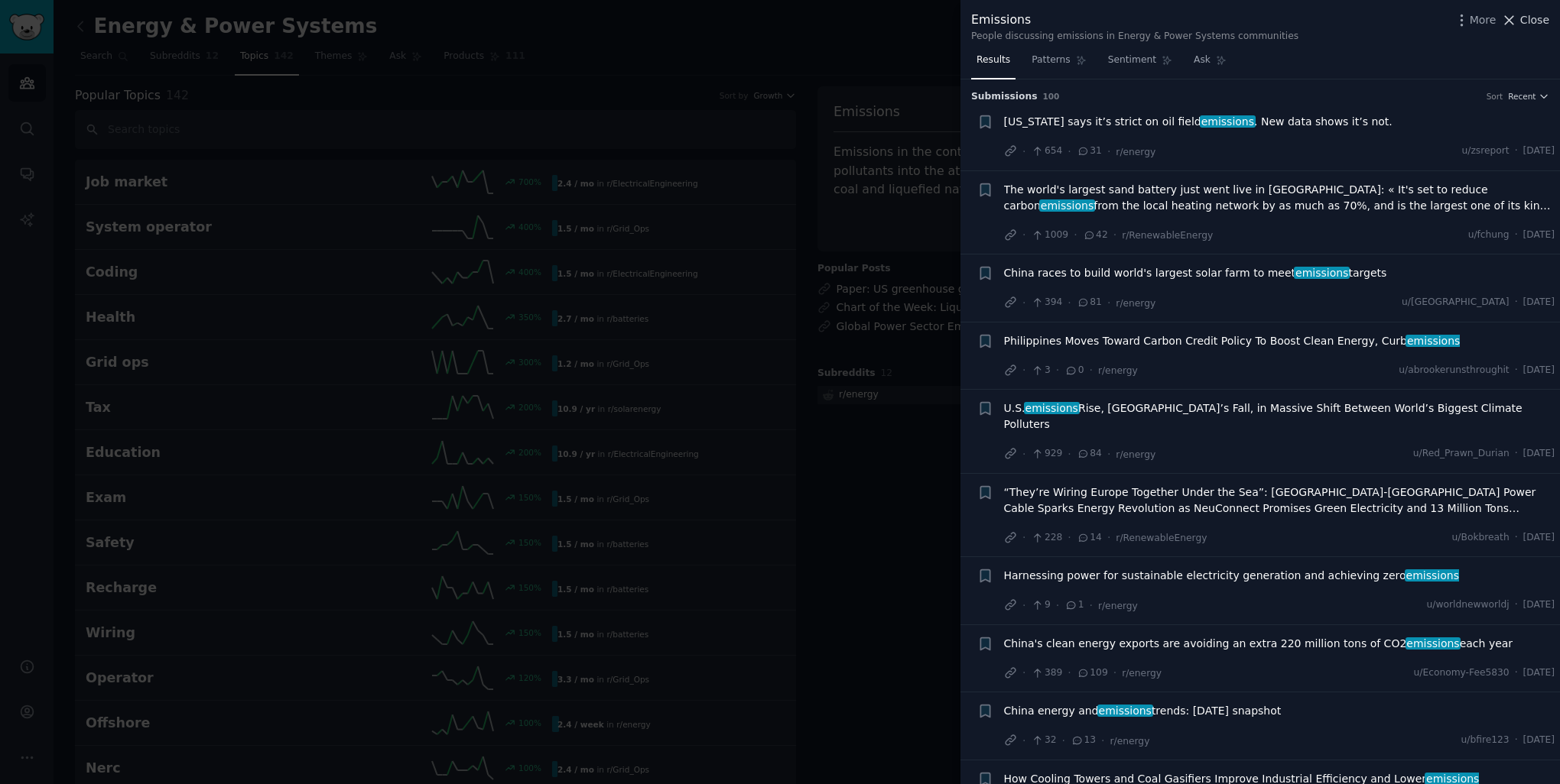
click at [1529, 18] on span "Close" at bounding box center [1534, 20] width 29 height 16
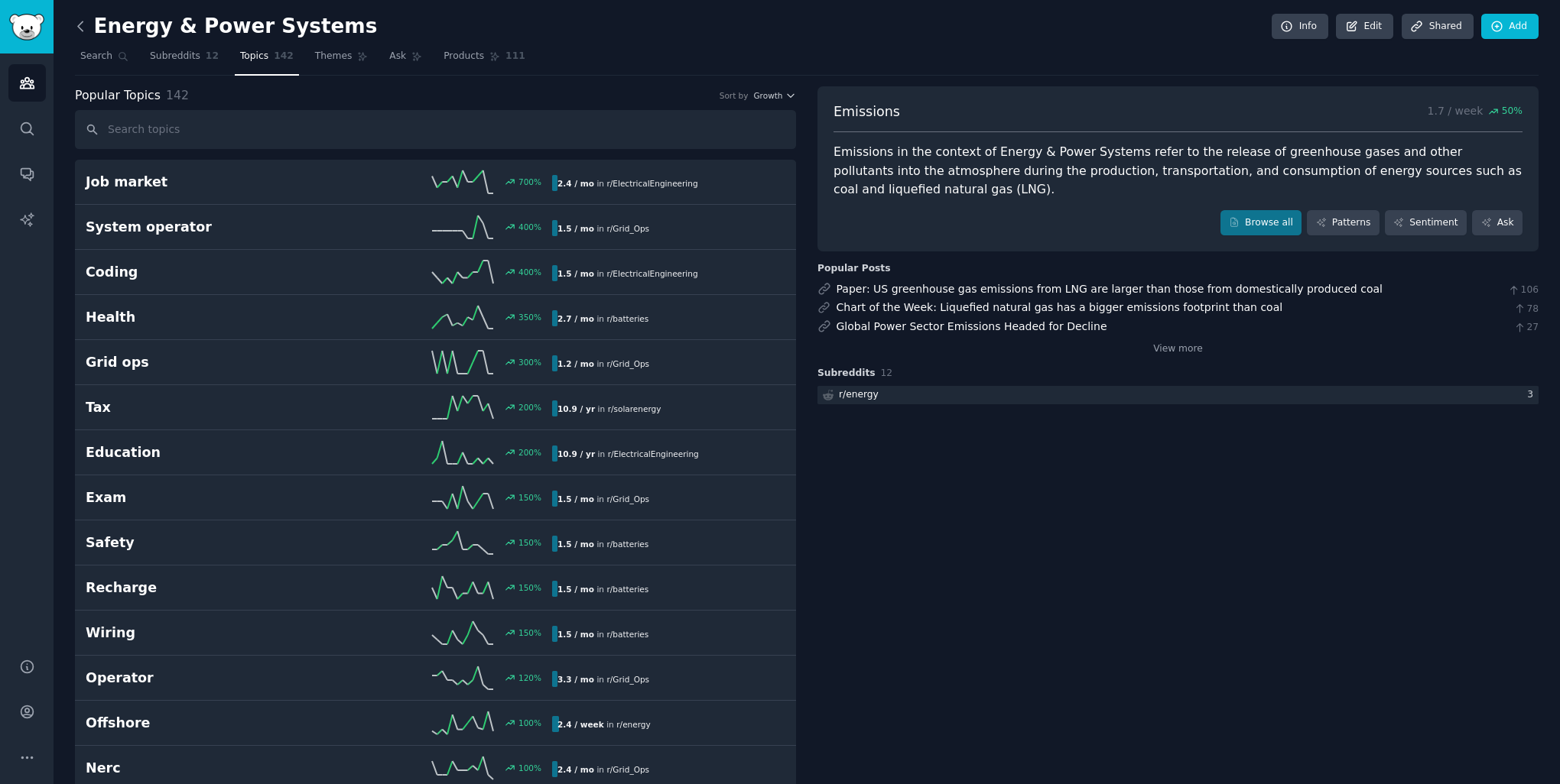
click at [85, 29] on icon at bounding box center [80, 26] width 16 height 16
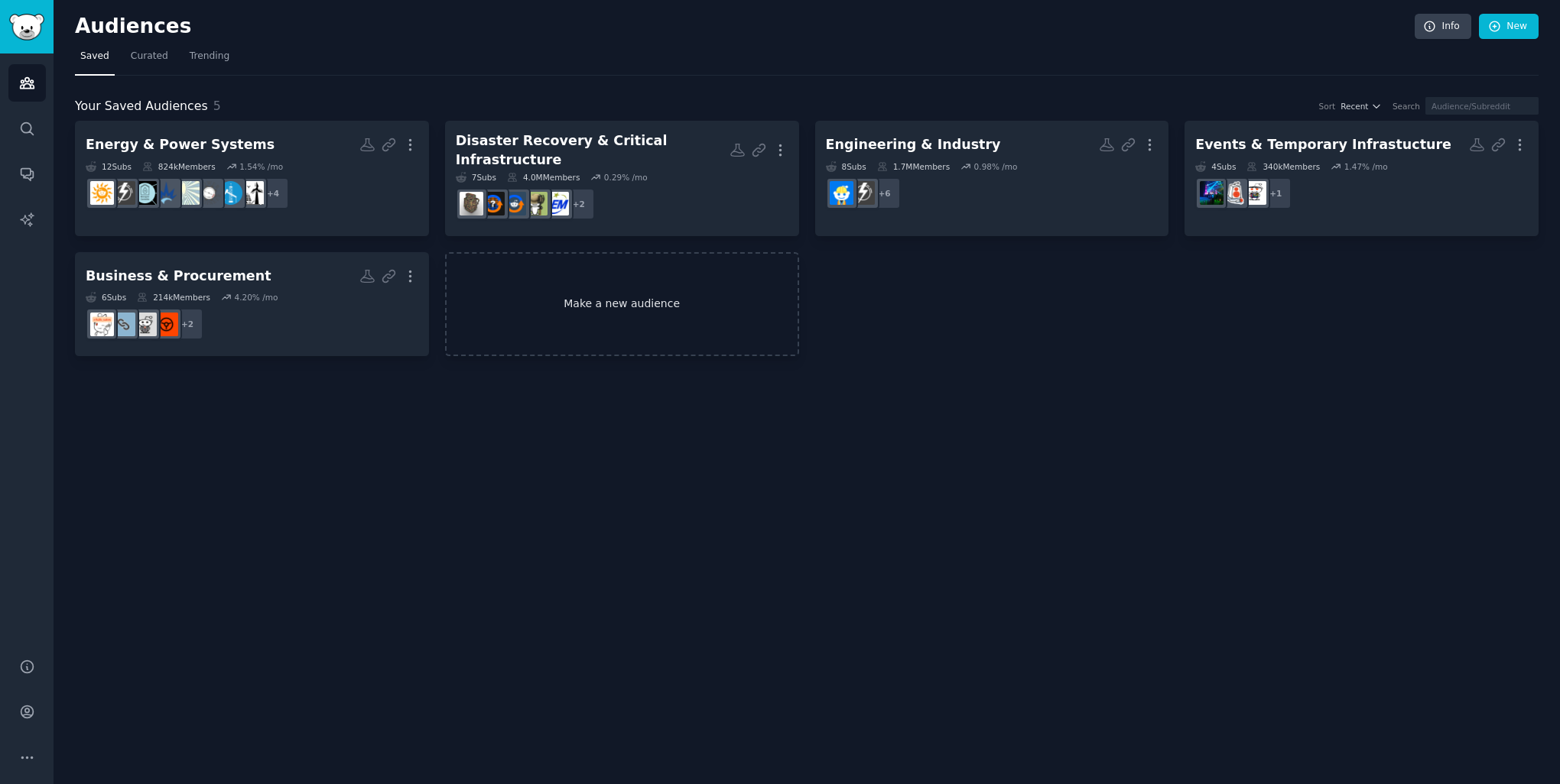
click at [592, 302] on link "Make a new audience" at bounding box center [622, 304] width 354 height 105
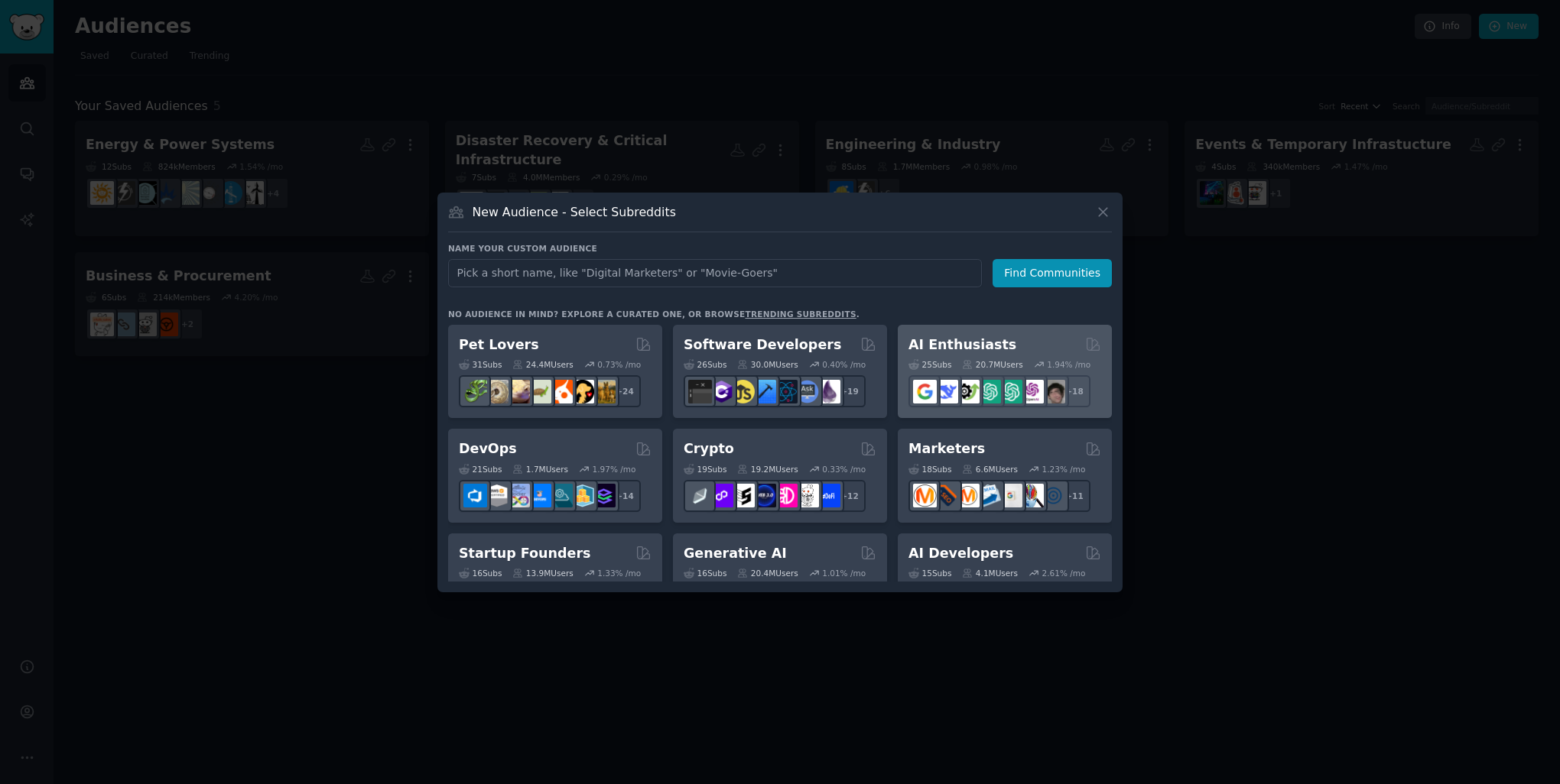
click at [1019, 353] on div "AI Enthusiasts" at bounding box center [1005, 345] width 192 height 19
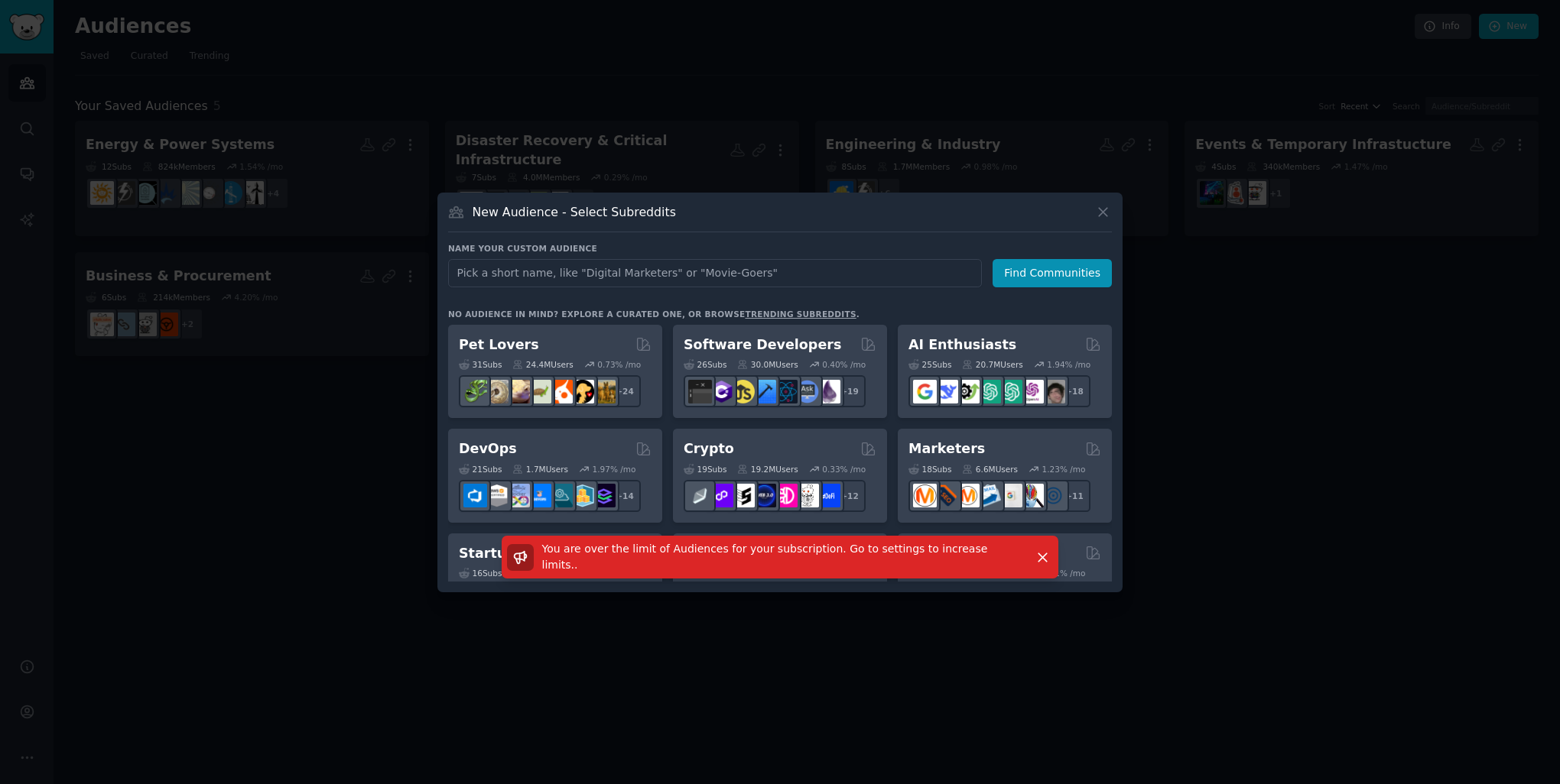
click at [847, 564] on span "You are over the limit of Audiences for your subscription. Go to settings to in…" at bounding box center [766, 557] width 446 height 28
drag, startPoint x: 1108, startPoint y: 195, endPoint x: 1095, endPoint y: 232, distance: 39.2
click at [1108, 198] on div "New Audience - Select Subreddits Name your custom audience Audience Name Find C…" at bounding box center [780, 392] width 685 height 400
drag, startPoint x: 1091, startPoint y: 242, endPoint x: 1097, endPoint y: 228, distance: 15.2
click at [1096, 232] on div "New Audience - Select Subreddits Name your custom audience Audience Name Find C…" at bounding box center [780, 392] width 685 height 400
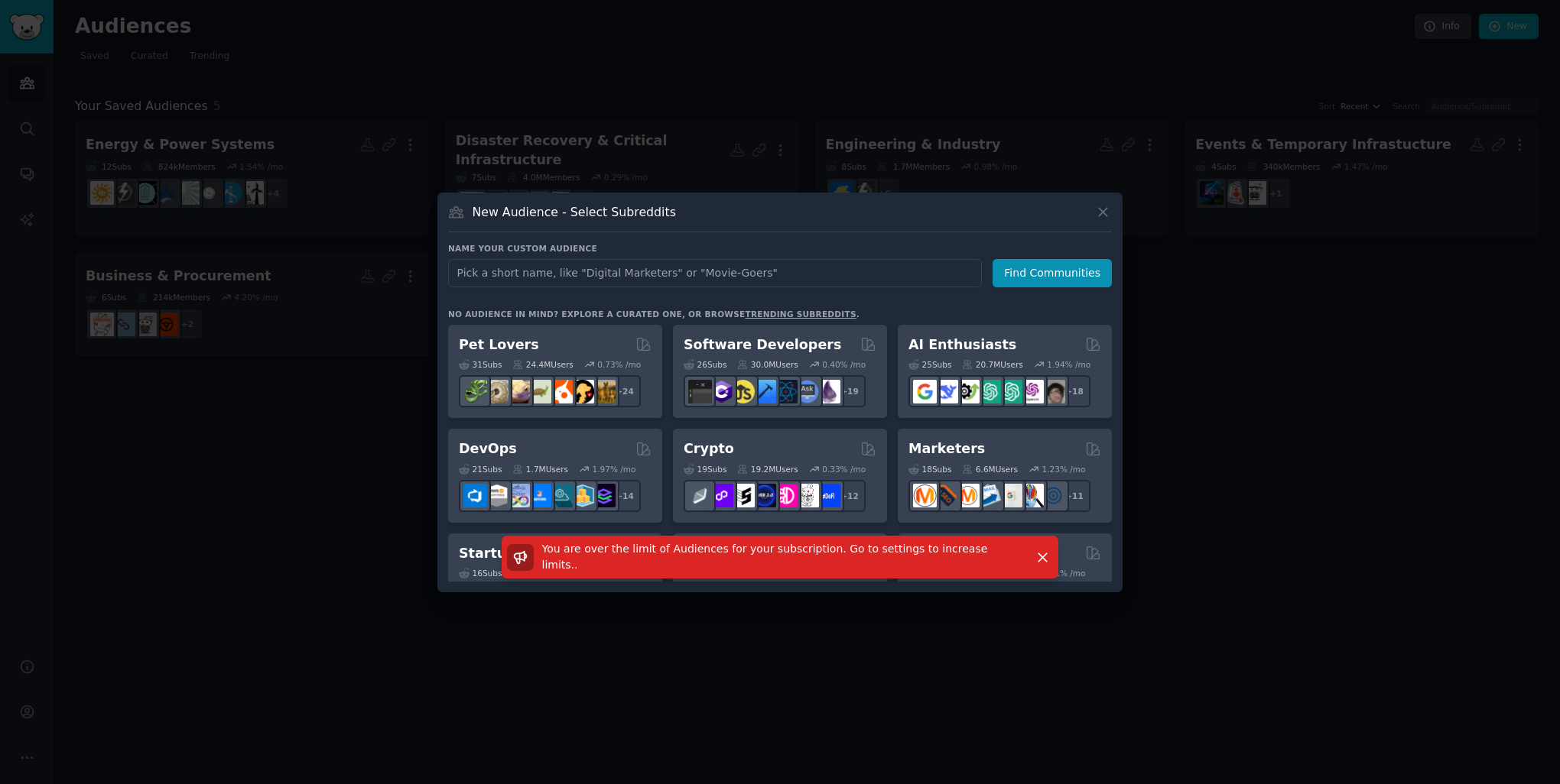
click at [1106, 200] on div "New Audience - Select Subreddits Name your custom audience Audience Name Find C…" at bounding box center [780, 392] width 685 height 400
click at [1102, 209] on icon at bounding box center [1103, 212] width 16 height 16
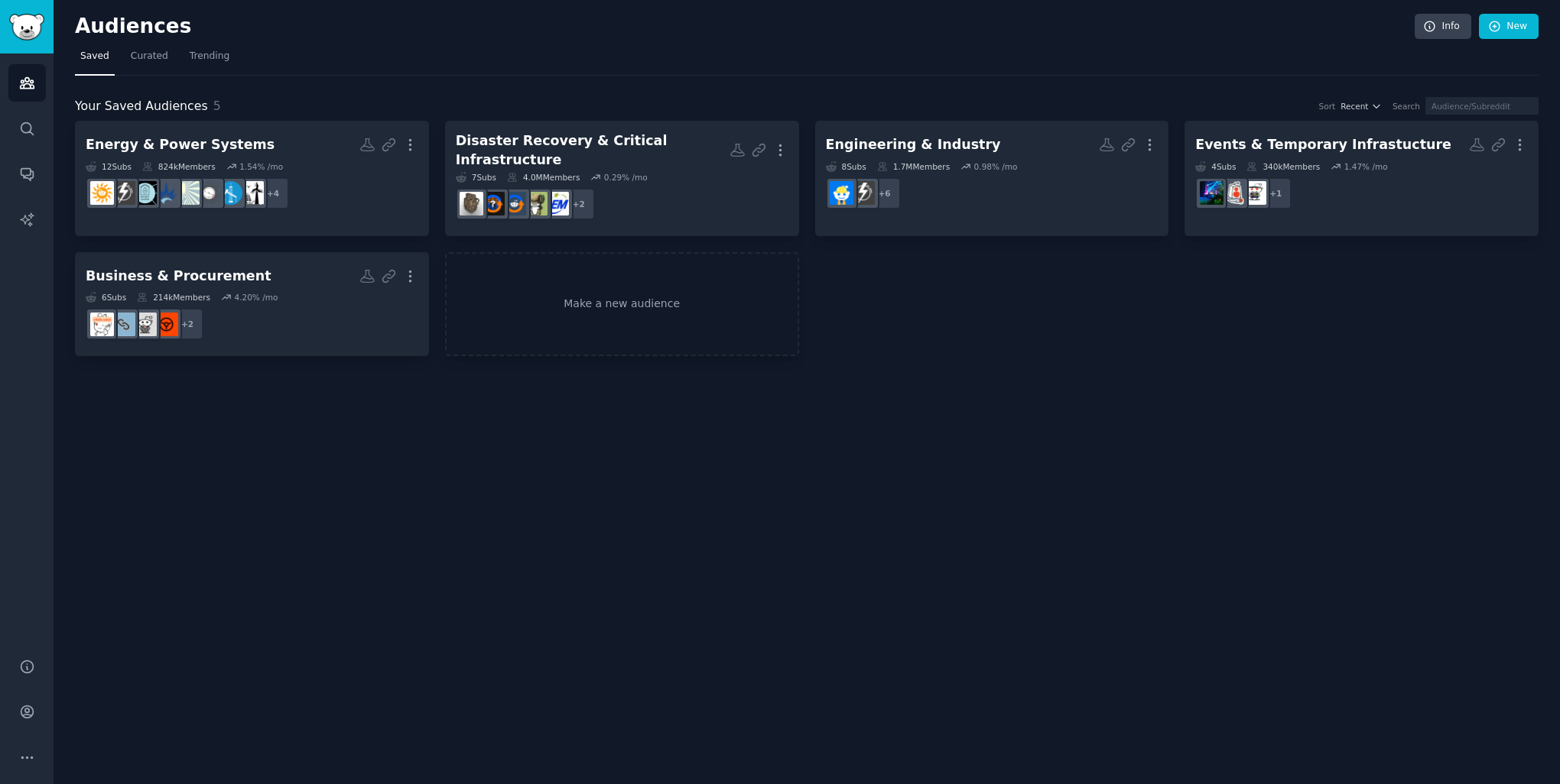
drag, startPoint x: 16, startPoint y: 771, endPoint x: 6, endPoint y: 771, distance: 10.0
click at [14, 771] on button "More" at bounding box center [27, 758] width 37 height 37
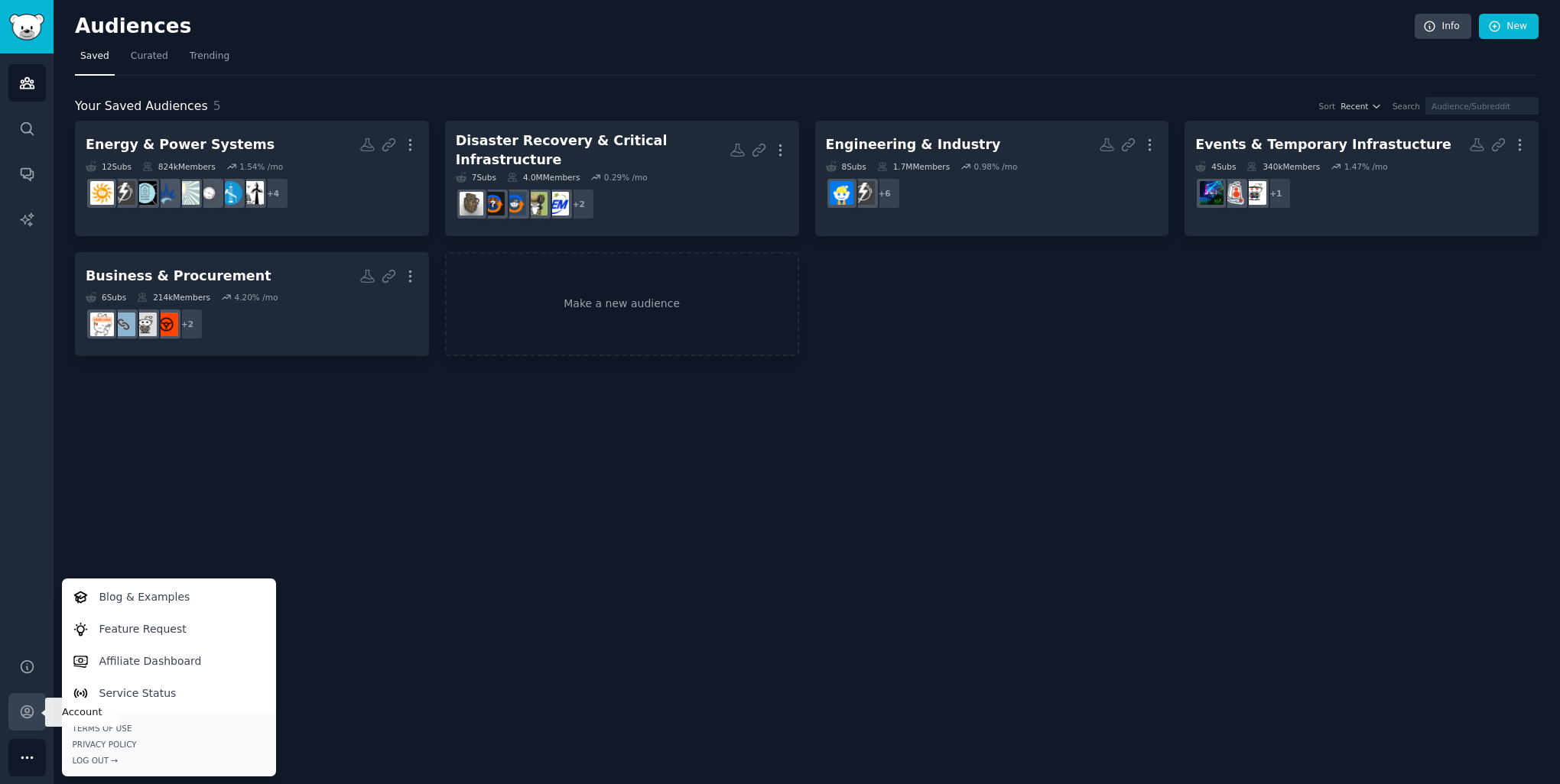
click at [26, 718] on icon "Sidebar" at bounding box center [26, 712] width 16 height 16
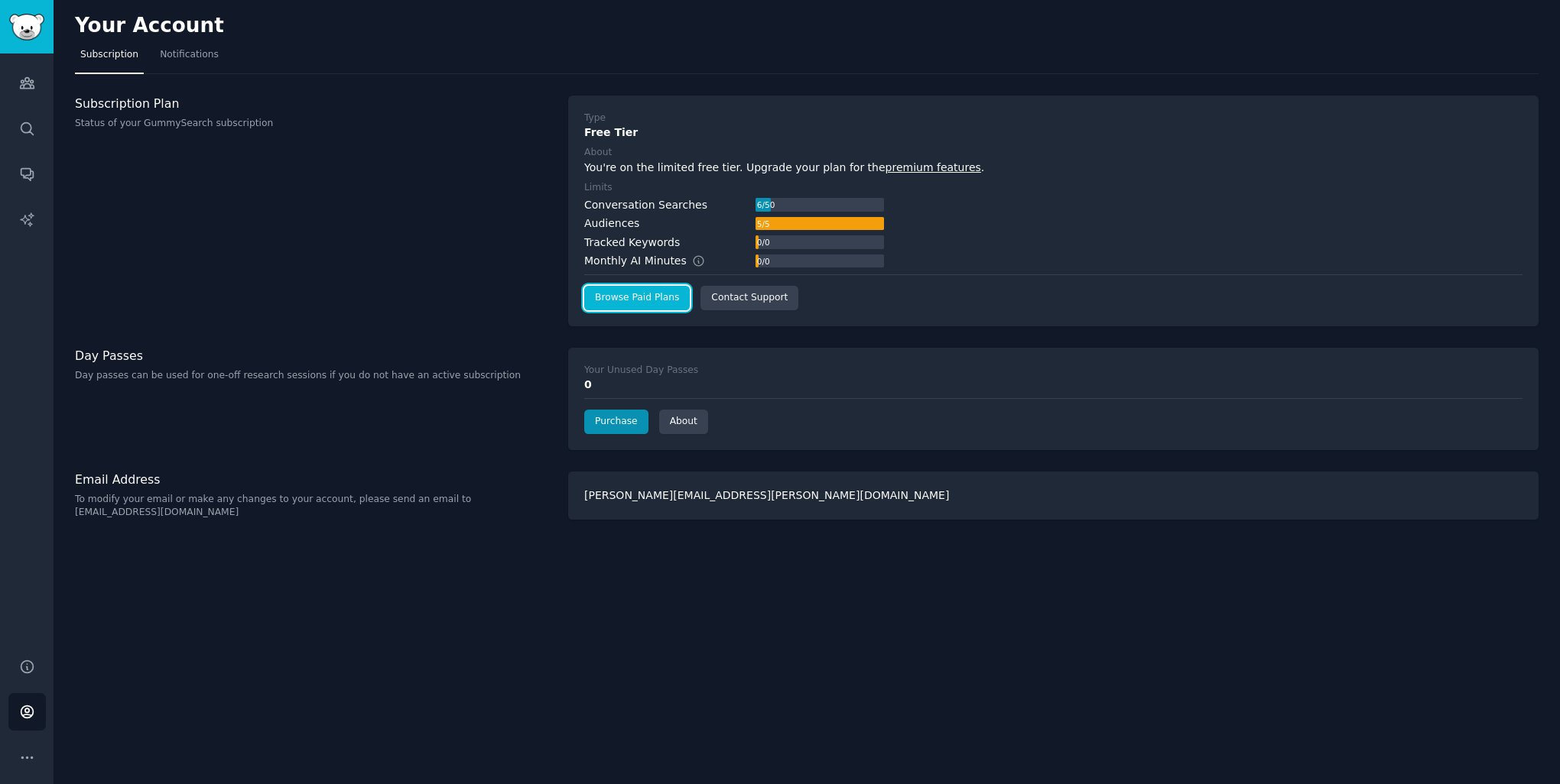
click at [658, 291] on link "Browse Paid Plans" at bounding box center [637, 298] width 106 height 25
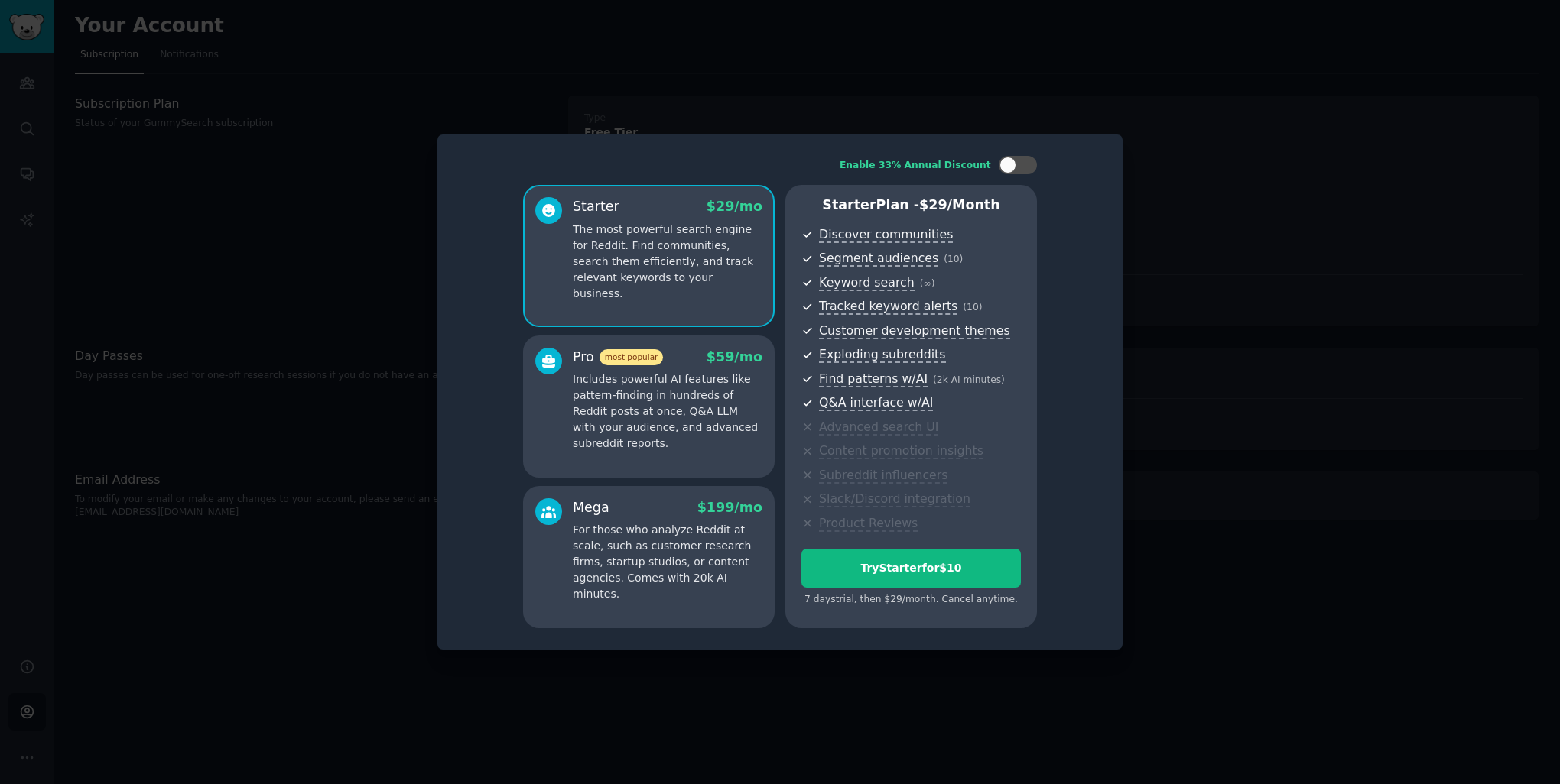
click at [697, 413] on p "Includes powerful AI features like pattern-finding in hundreds of Reddit posts …" at bounding box center [668, 411] width 190 height 80
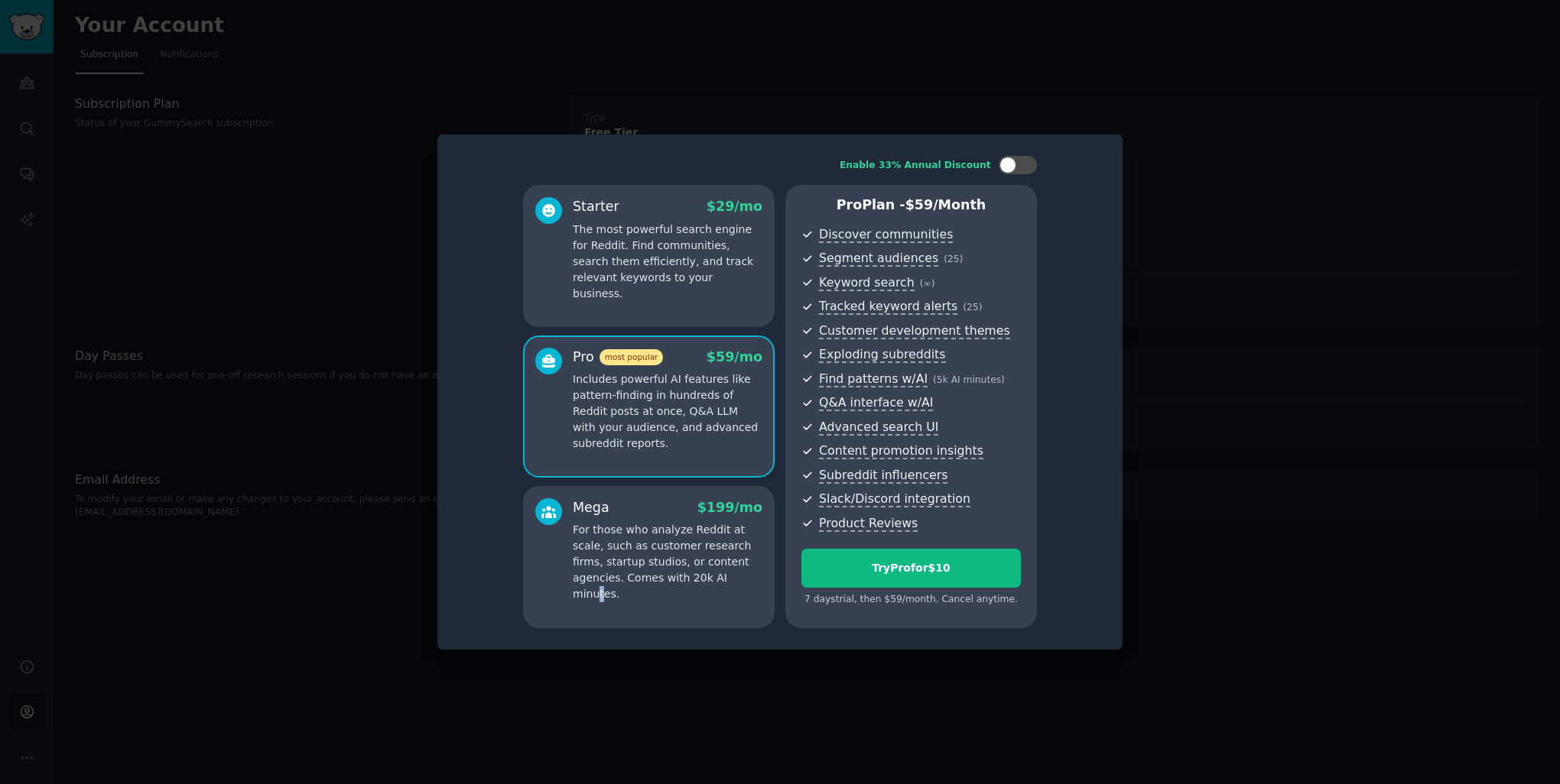
click at [656, 590] on div "Mega $ 199 /mo For those who analyze Reddit at scale, such as customer research…" at bounding box center [648, 557] width 251 height 142
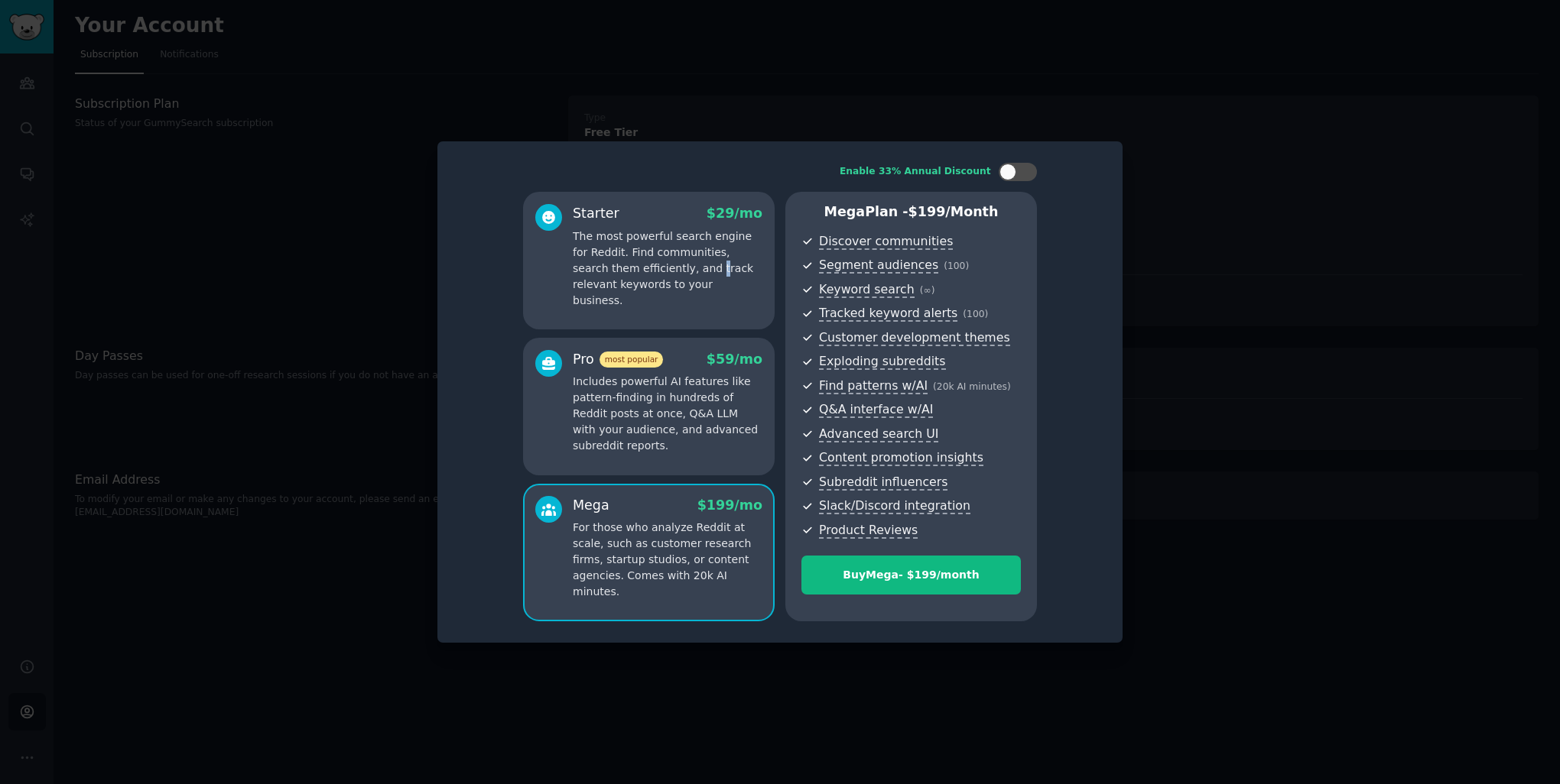
drag, startPoint x: 644, startPoint y: 272, endPoint x: 654, endPoint y: 272, distance: 10.0
click at [653, 272] on p "The most powerful search engine for Reddit. Find communities, search them effic…" at bounding box center [668, 269] width 190 height 80
